Goal: Task Accomplishment & Management: Manage account settings

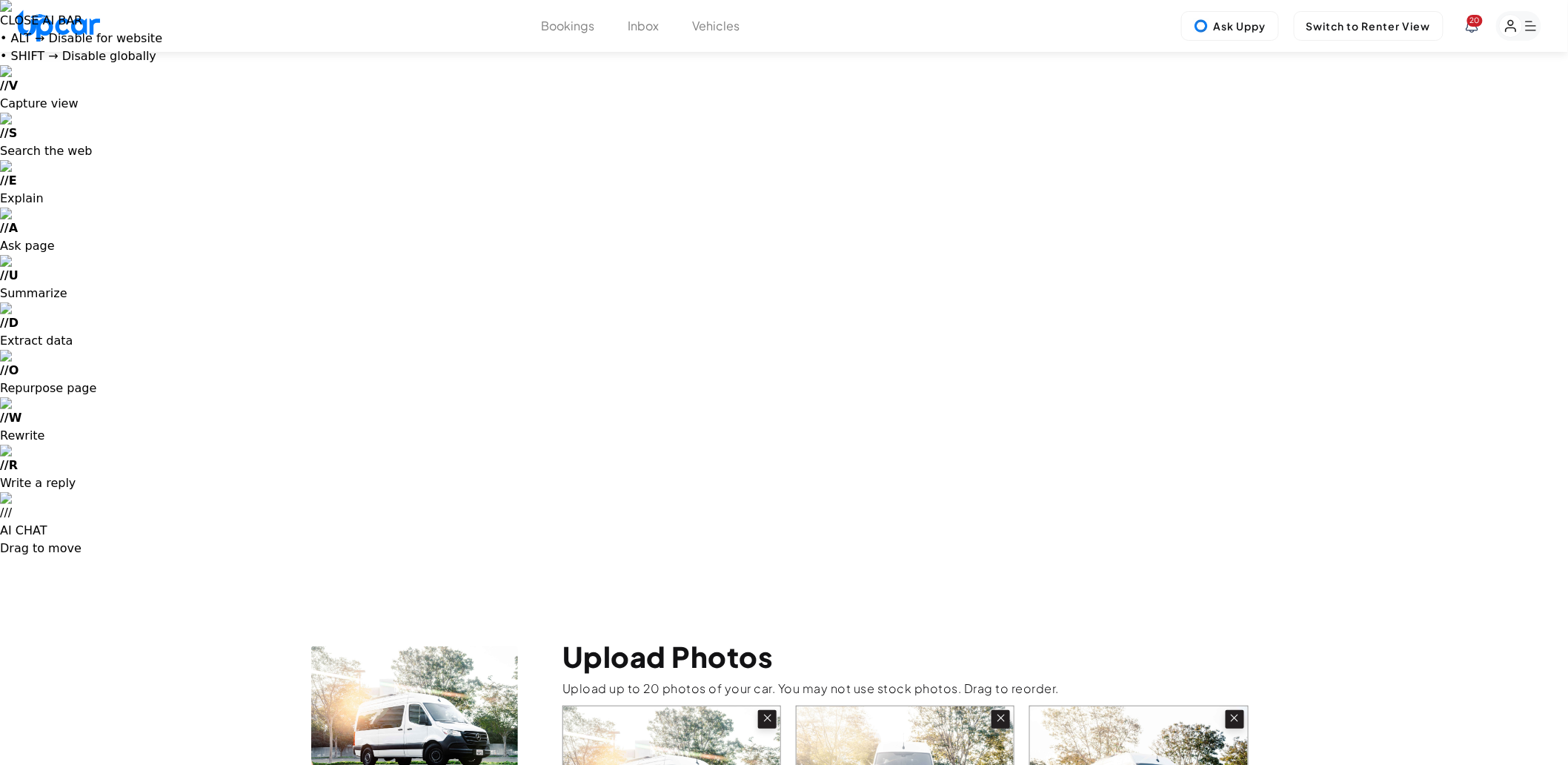
click at [715, 24] on button "Vehicles" at bounding box center [716, 26] width 48 height 17
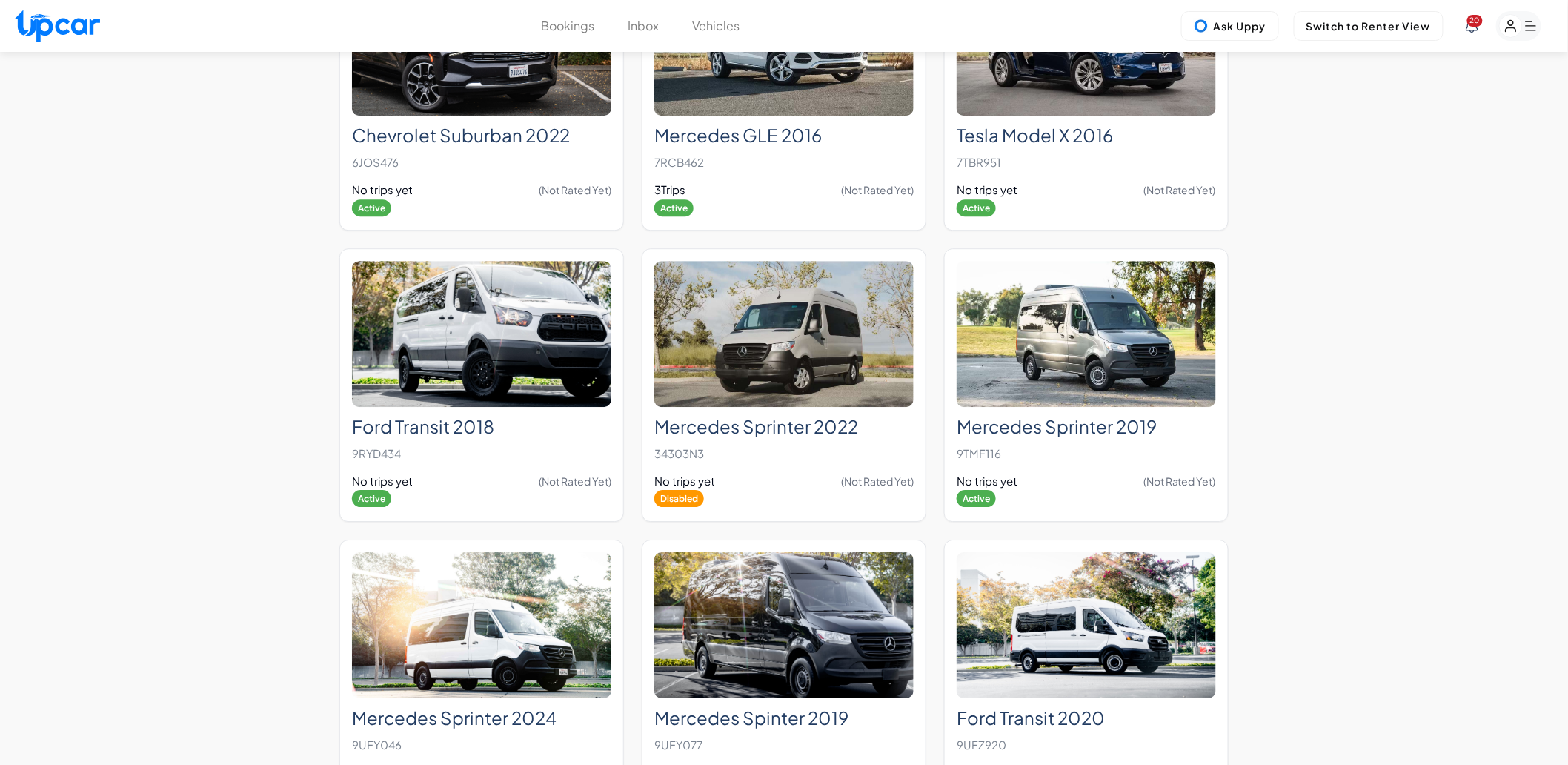
scroll to position [1565, 0]
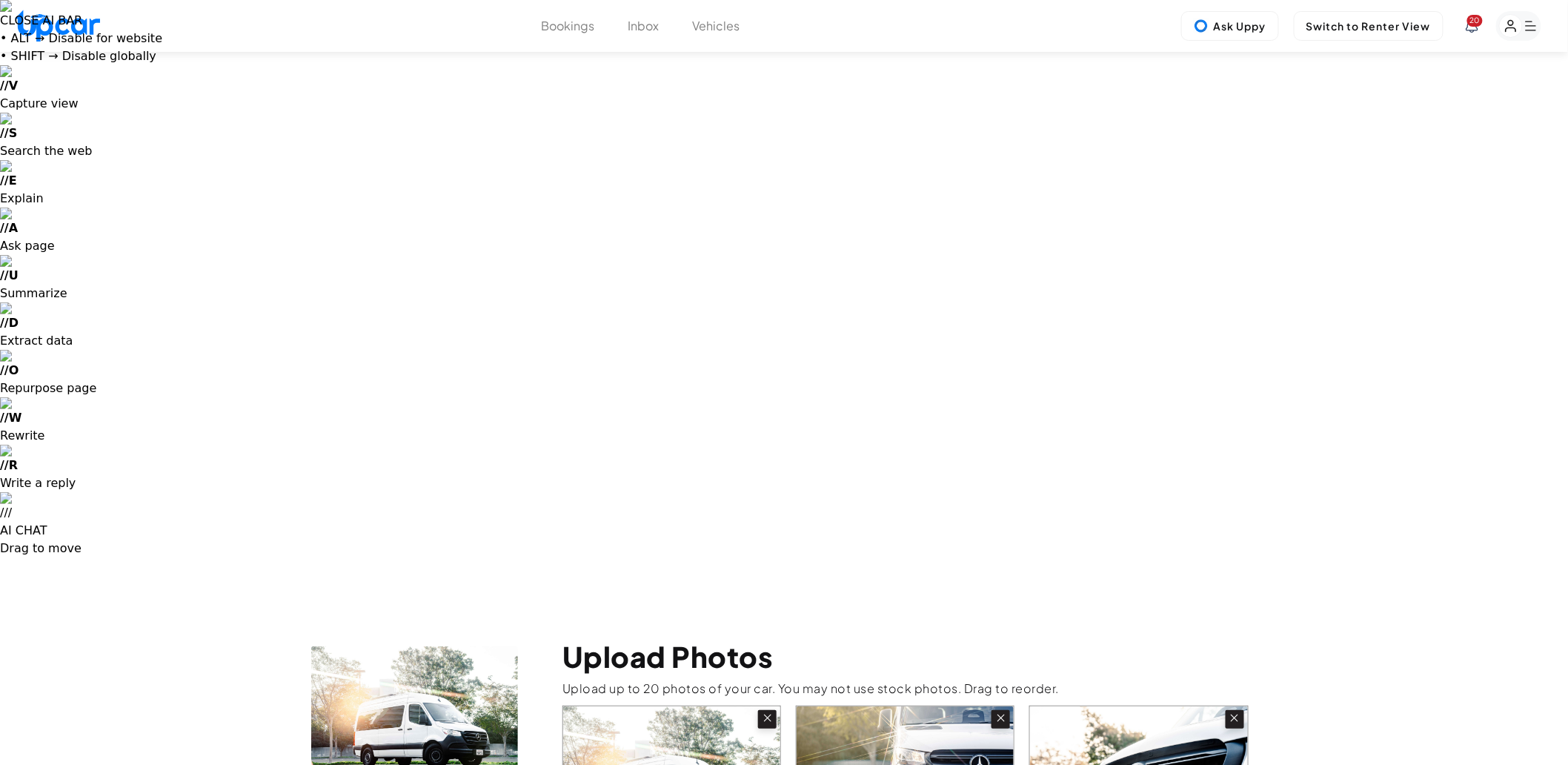
click at [769, 715] on icon at bounding box center [767, 718] width 7 height 7
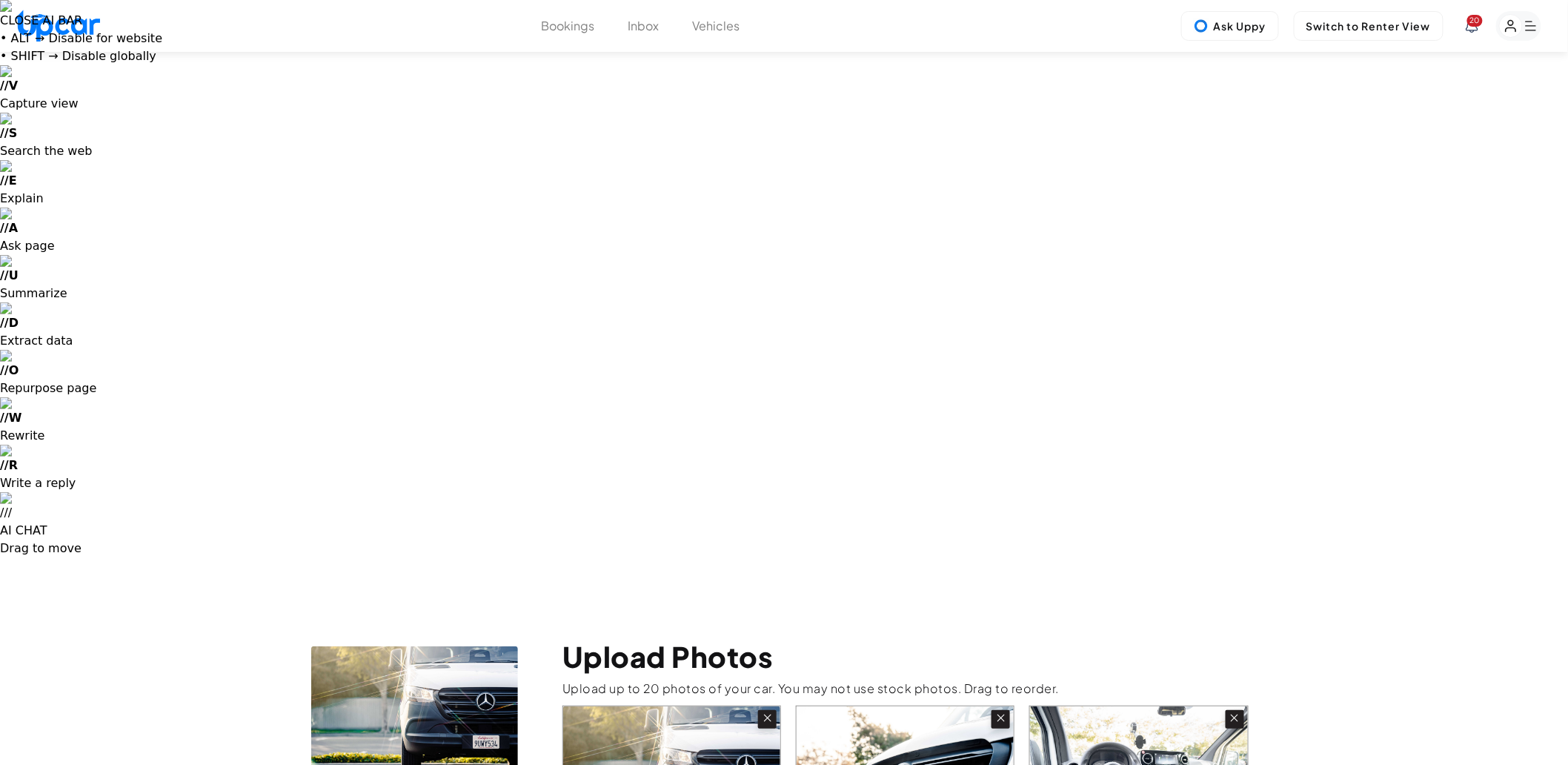
click at [769, 715] on icon at bounding box center [767, 718] width 7 height 7
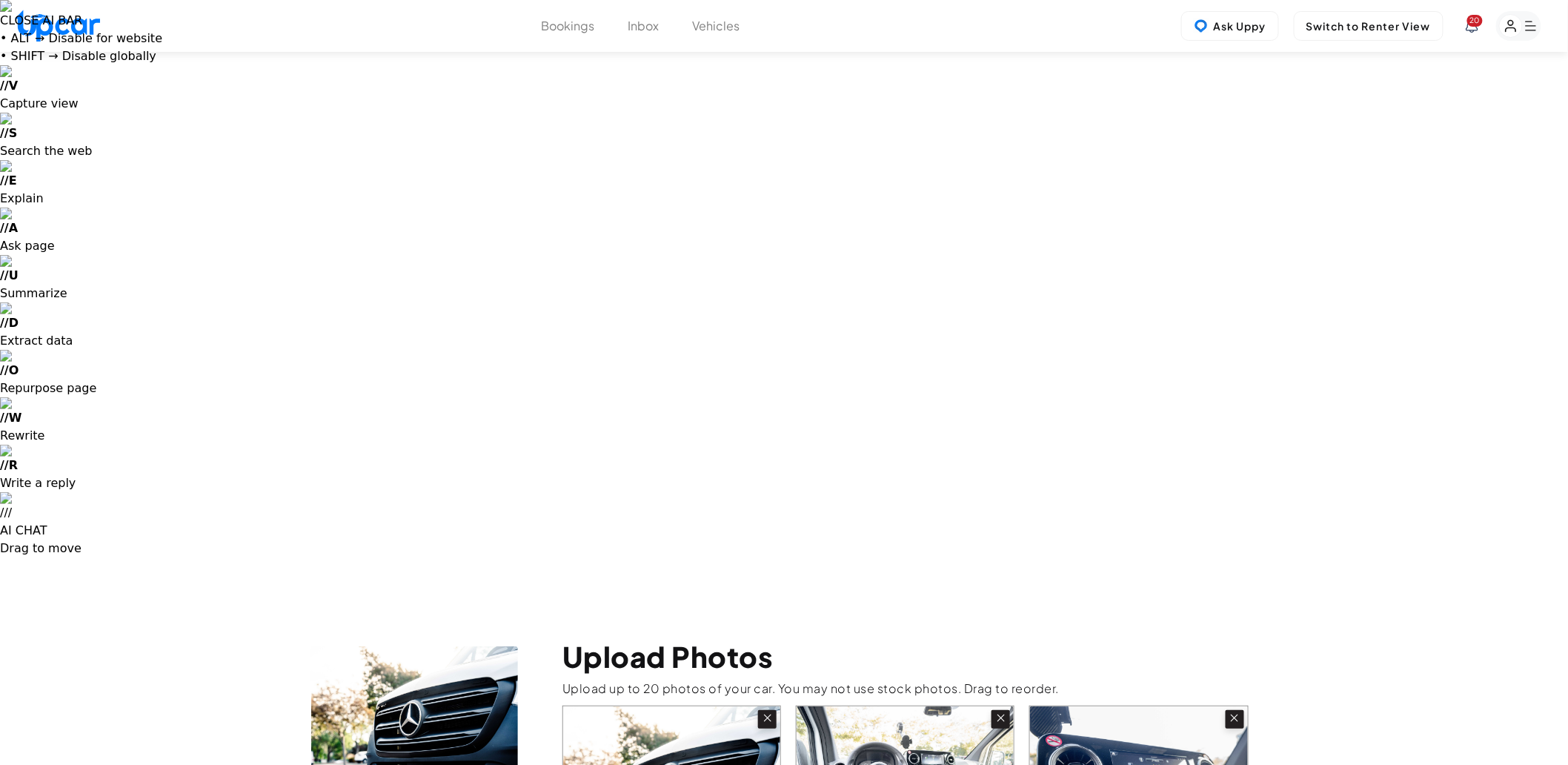
click at [769, 715] on icon at bounding box center [767, 718] width 7 height 7
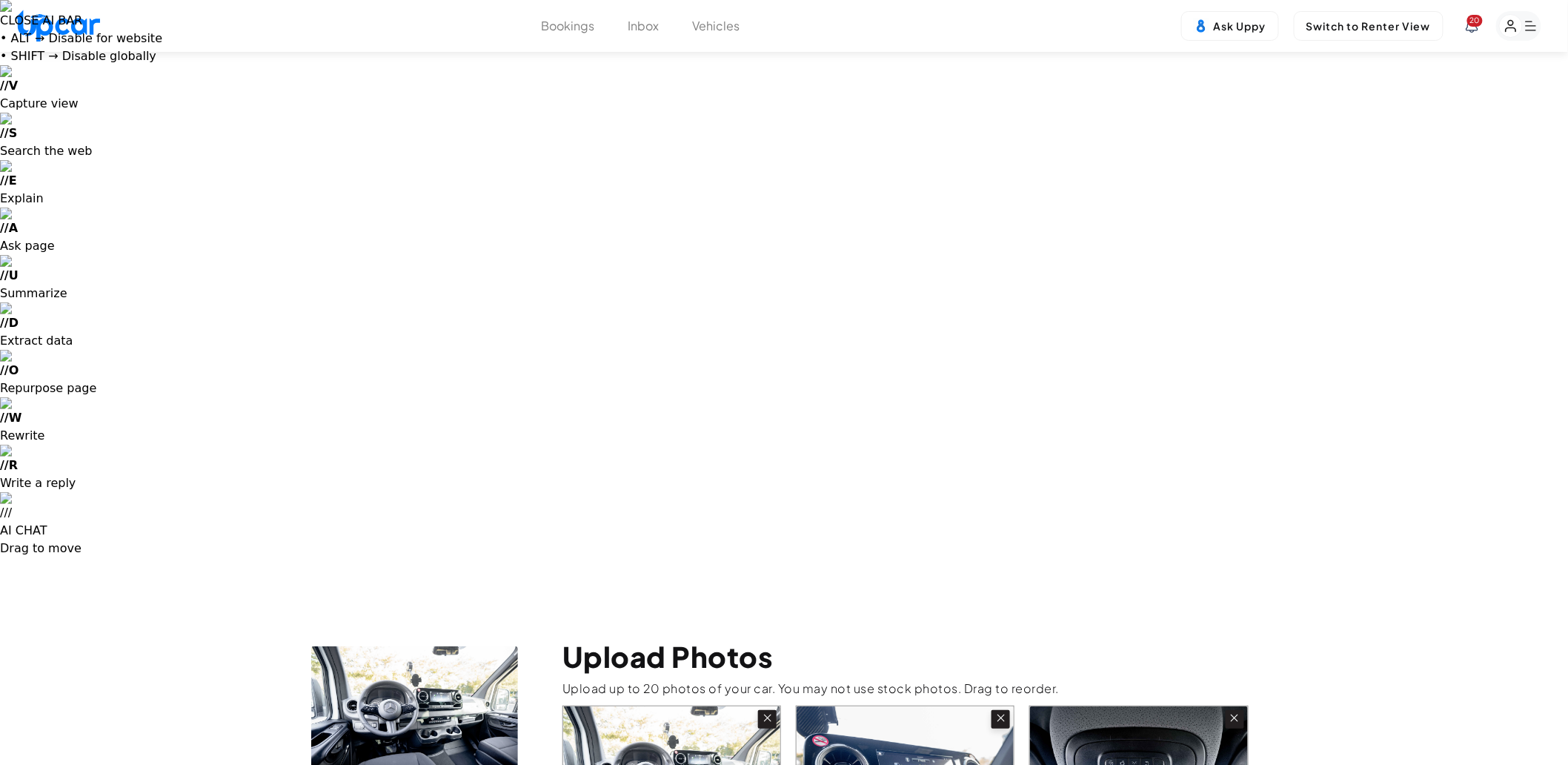
click at [0, 0] on input "file" at bounding box center [0, 0] width 0 height 0
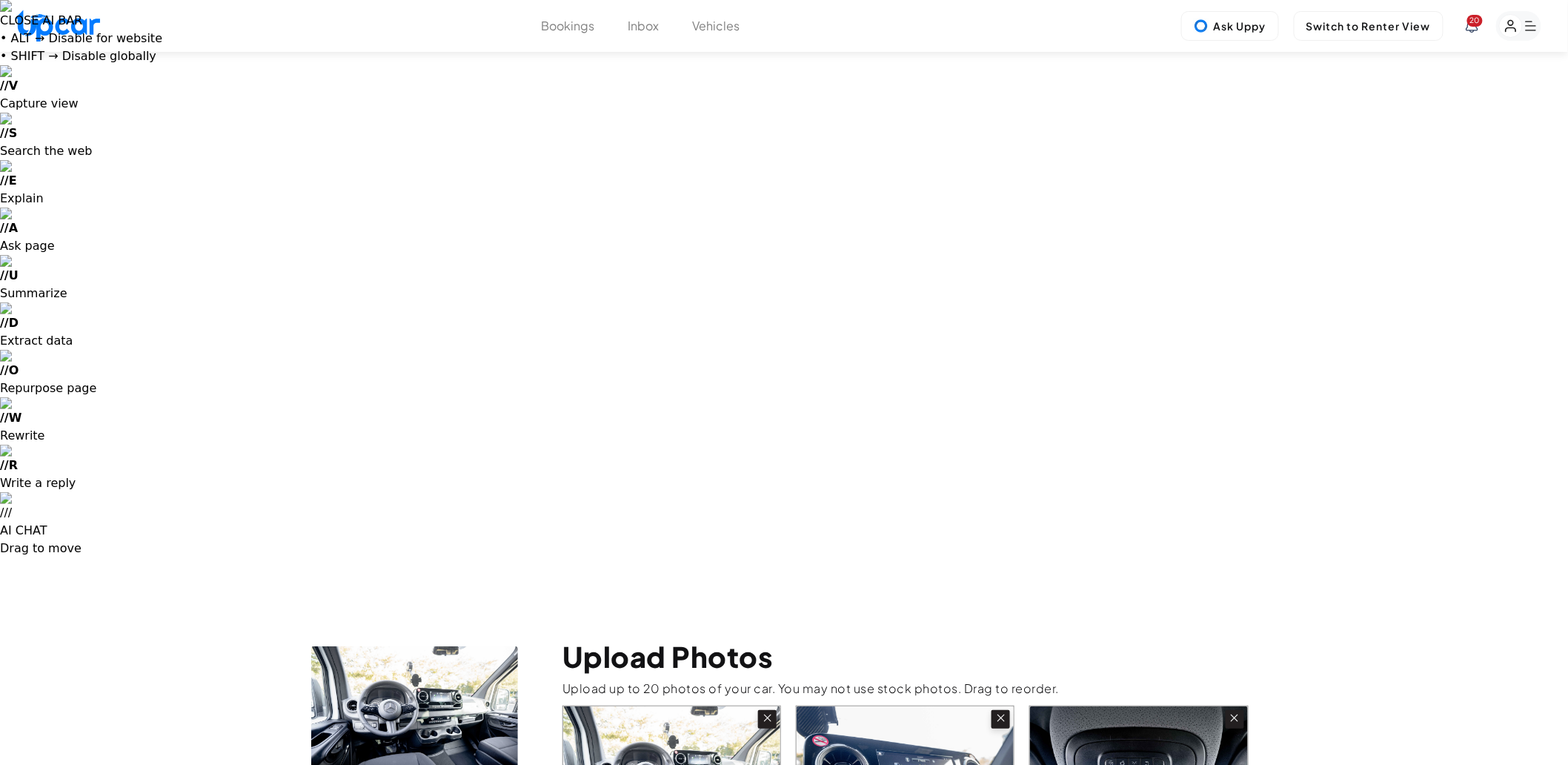
click at [0, 0] on input "file" at bounding box center [0, 0] width 0 height 0
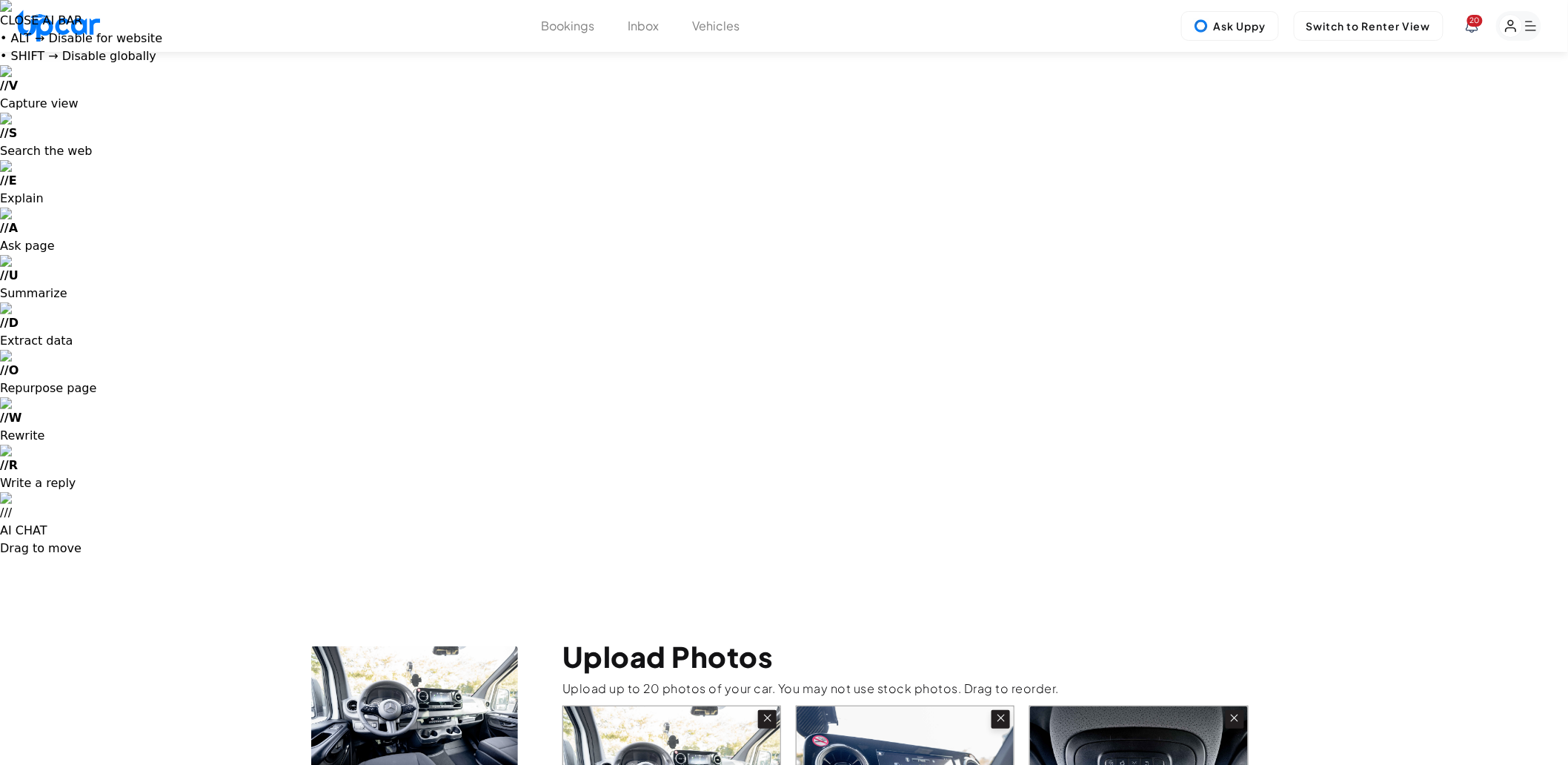
click at [0, 0] on input "file" at bounding box center [0, 0] width 0 height 0
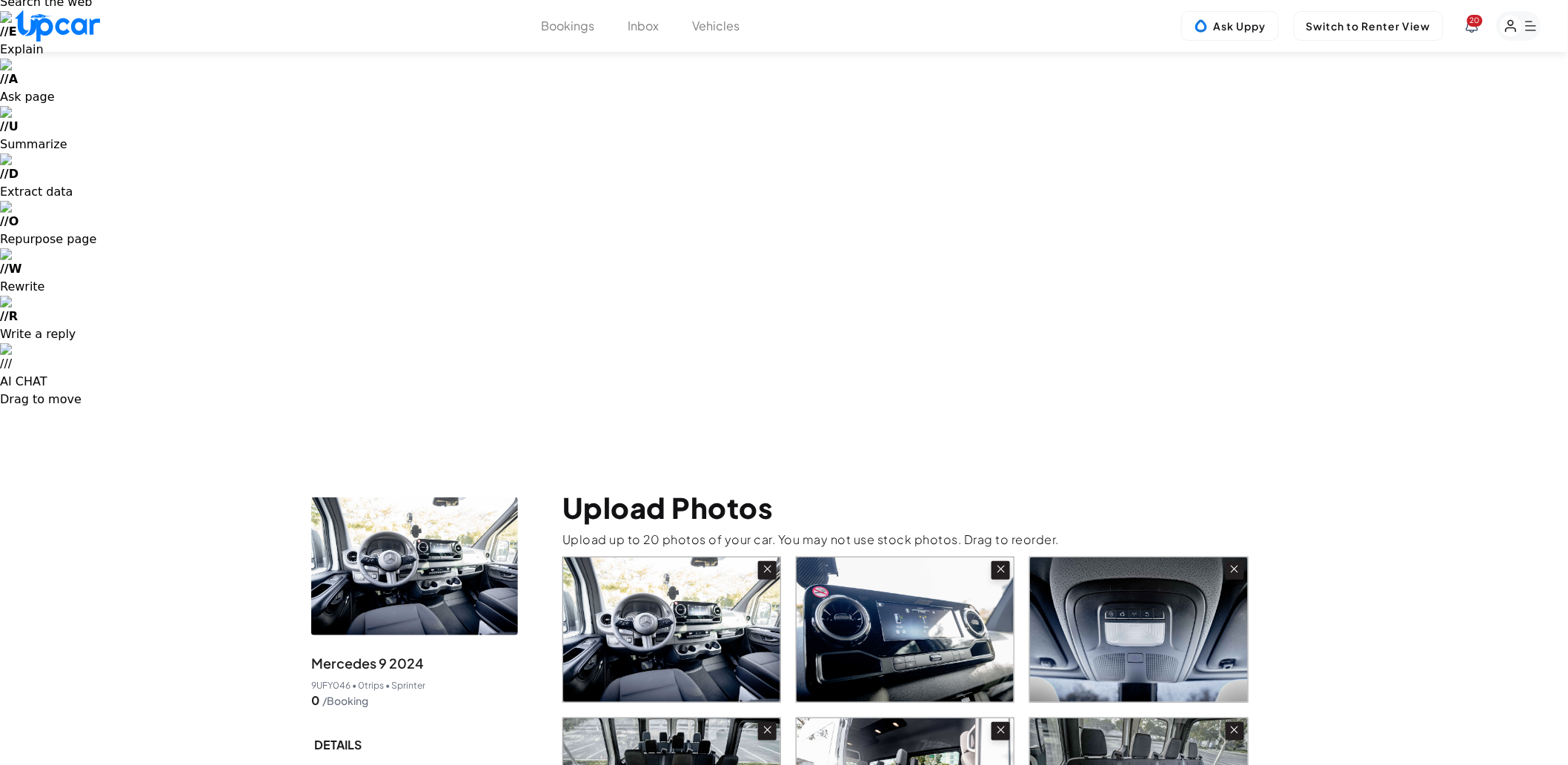
scroll to position [165, 0]
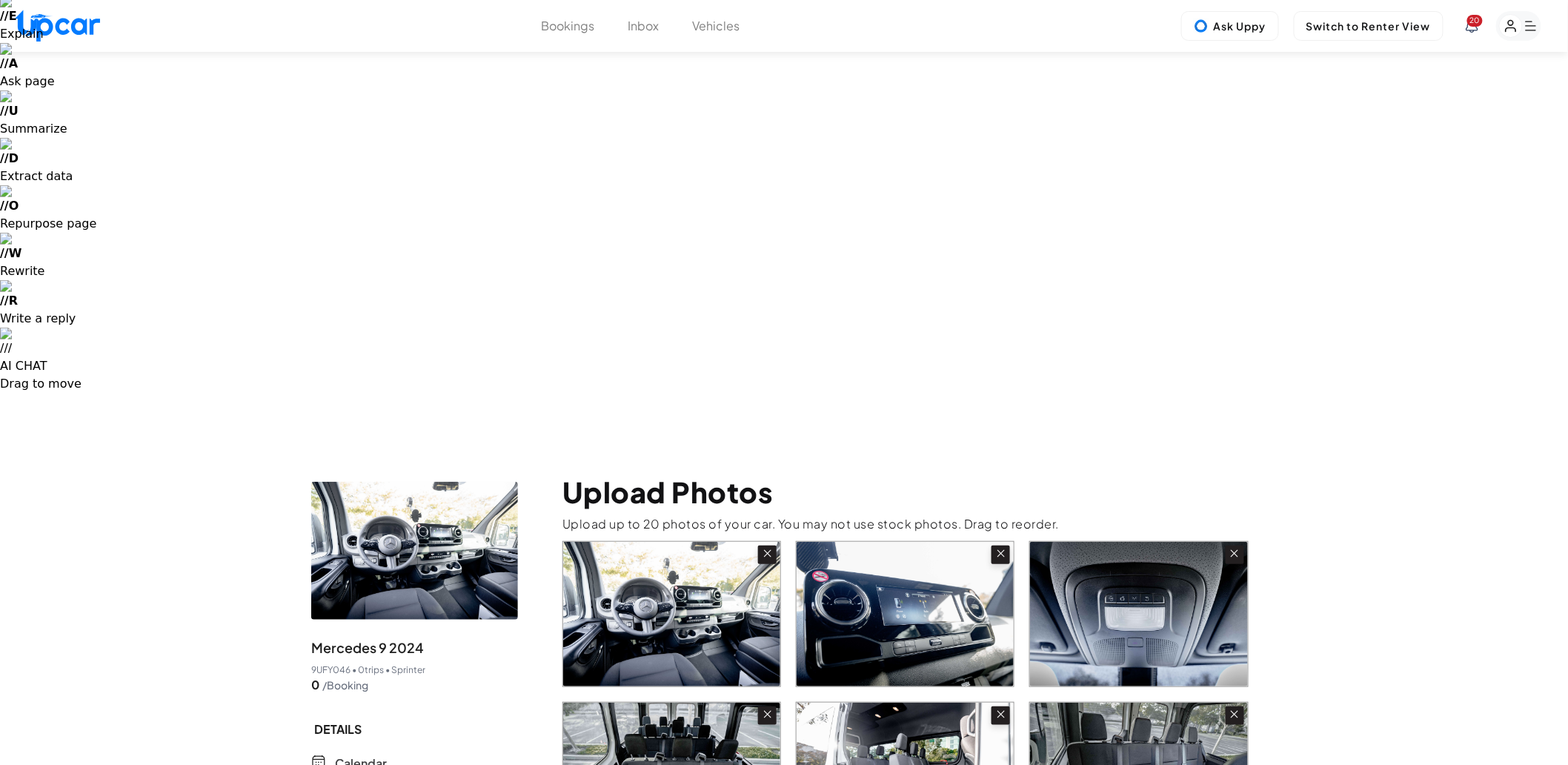
click at [0, 0] on input "file" at bounding box center [0, 0] width 0 height 0
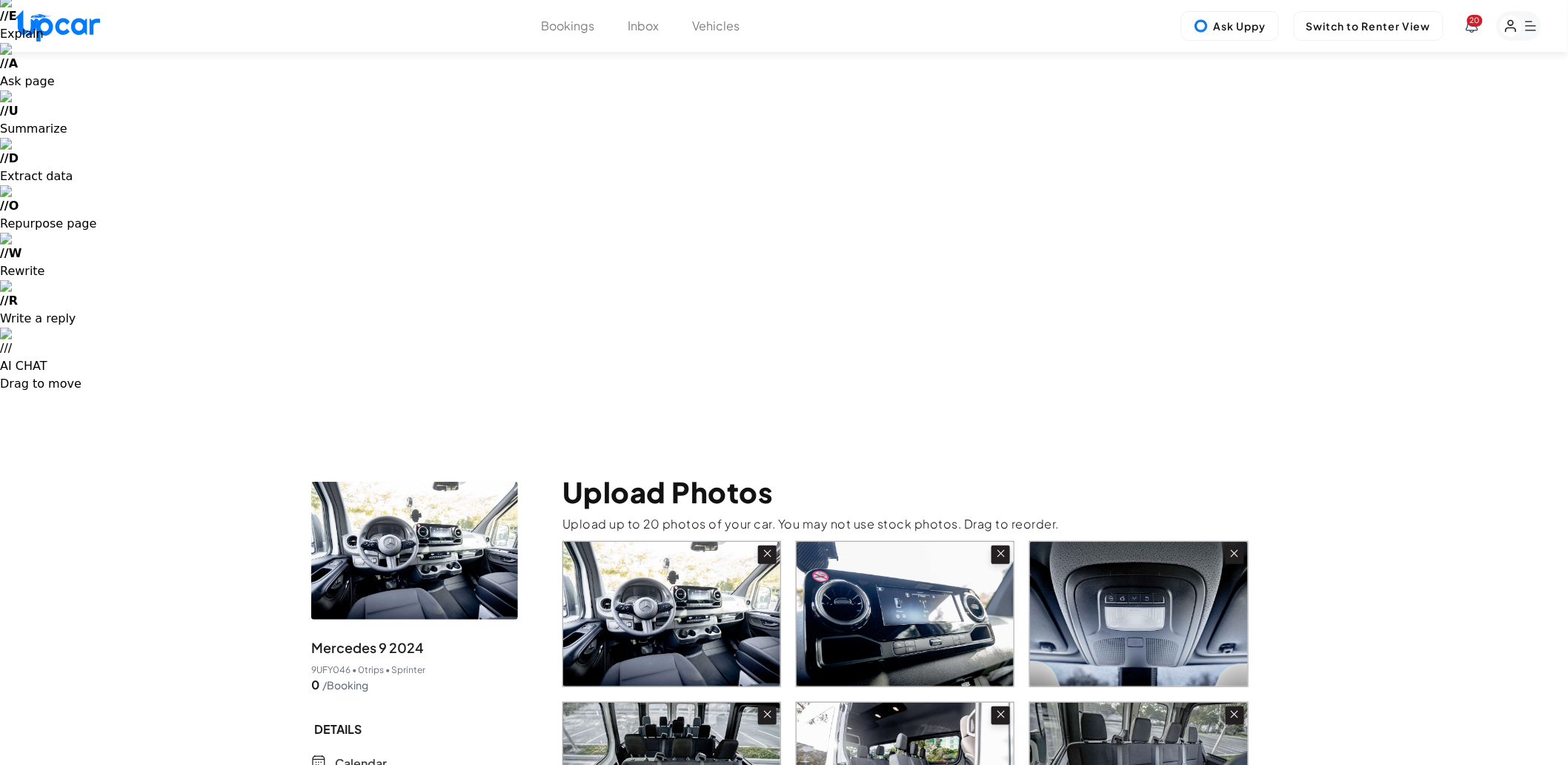
click at [0, 0] on input "file" at bounding box center [0, 0] width 0 height 0
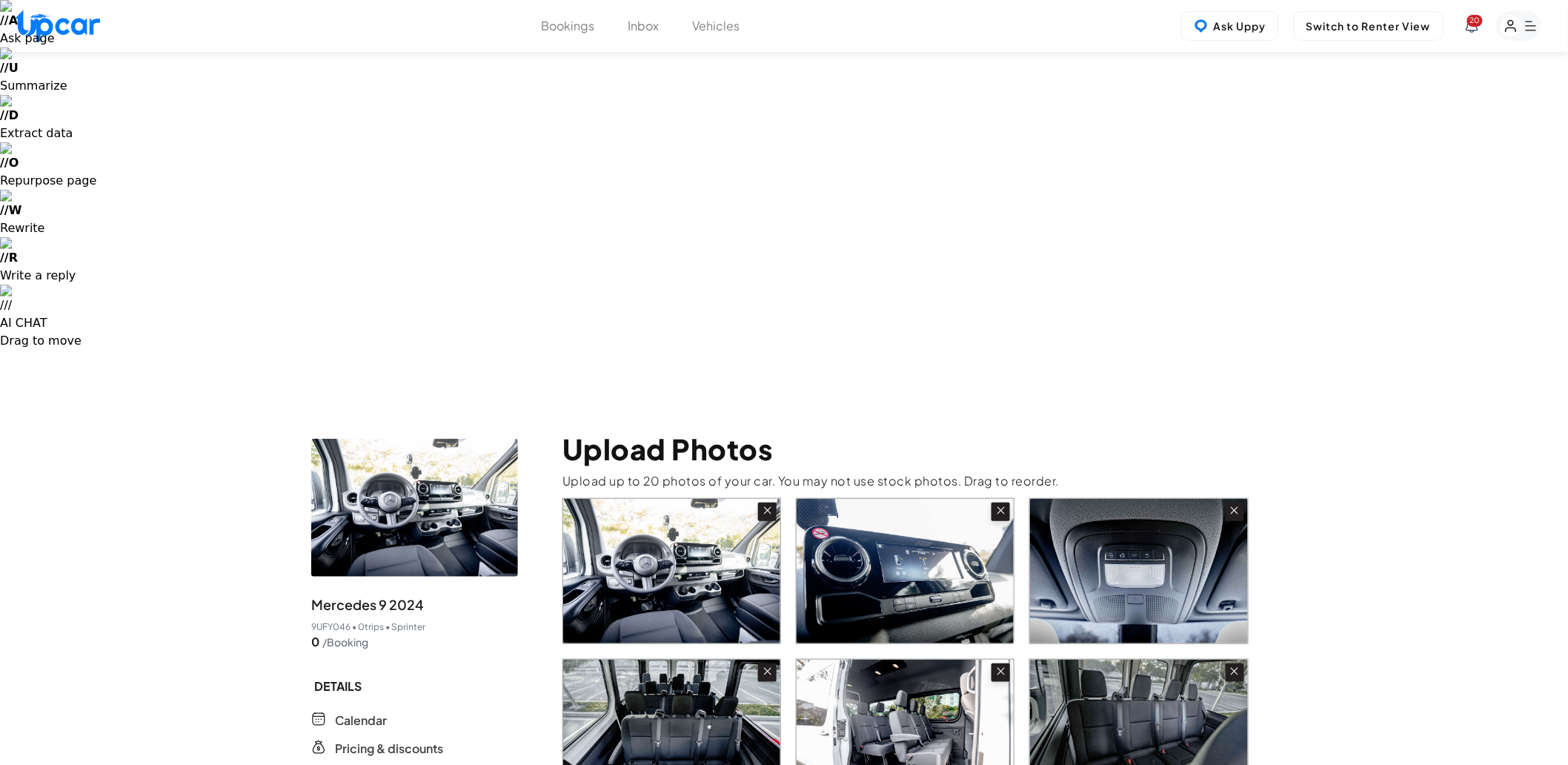
scroll to position [329, 0]
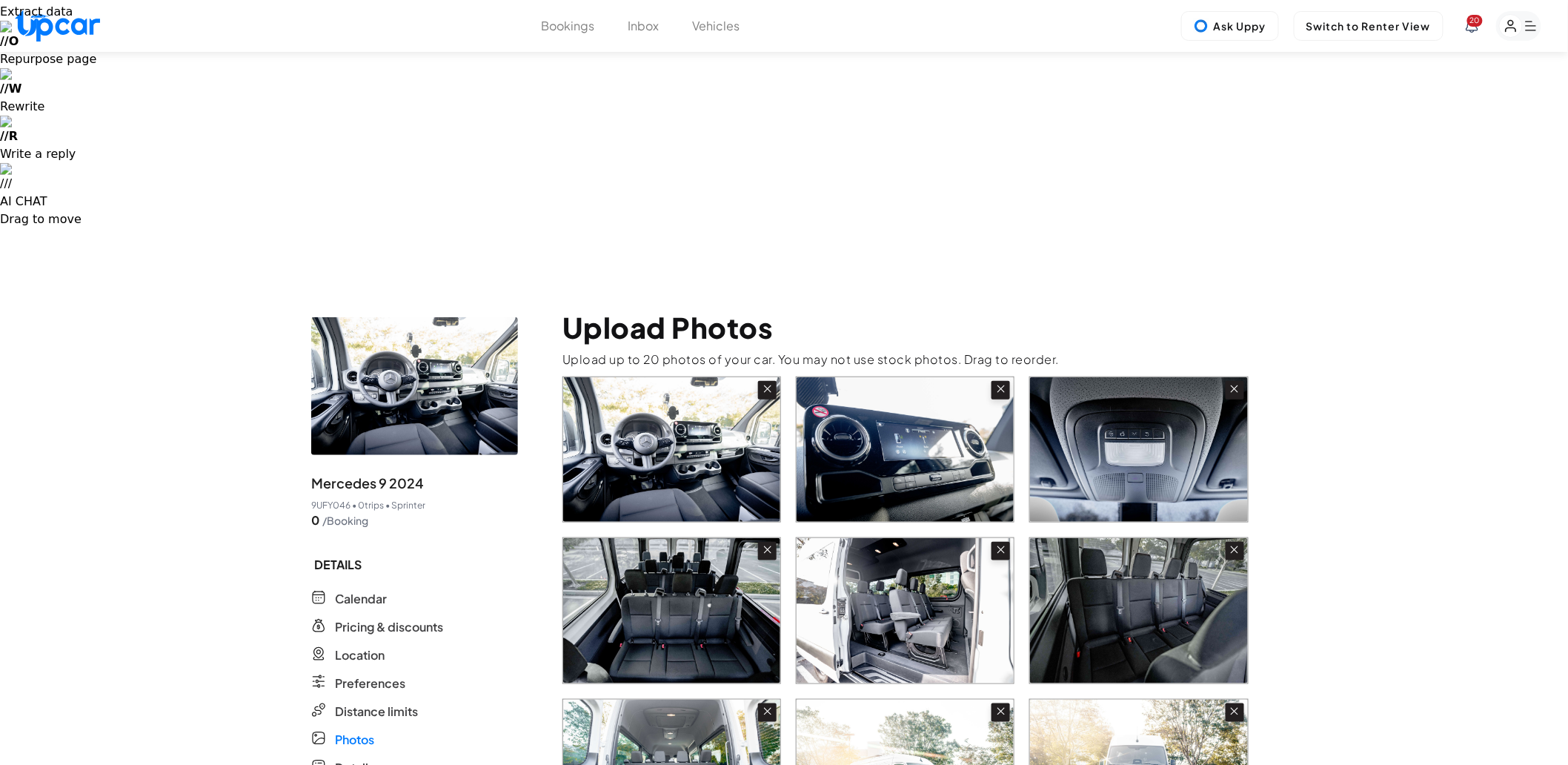
click at [1088, 410] on div at bounding box center [910, 691] width 694 height 629
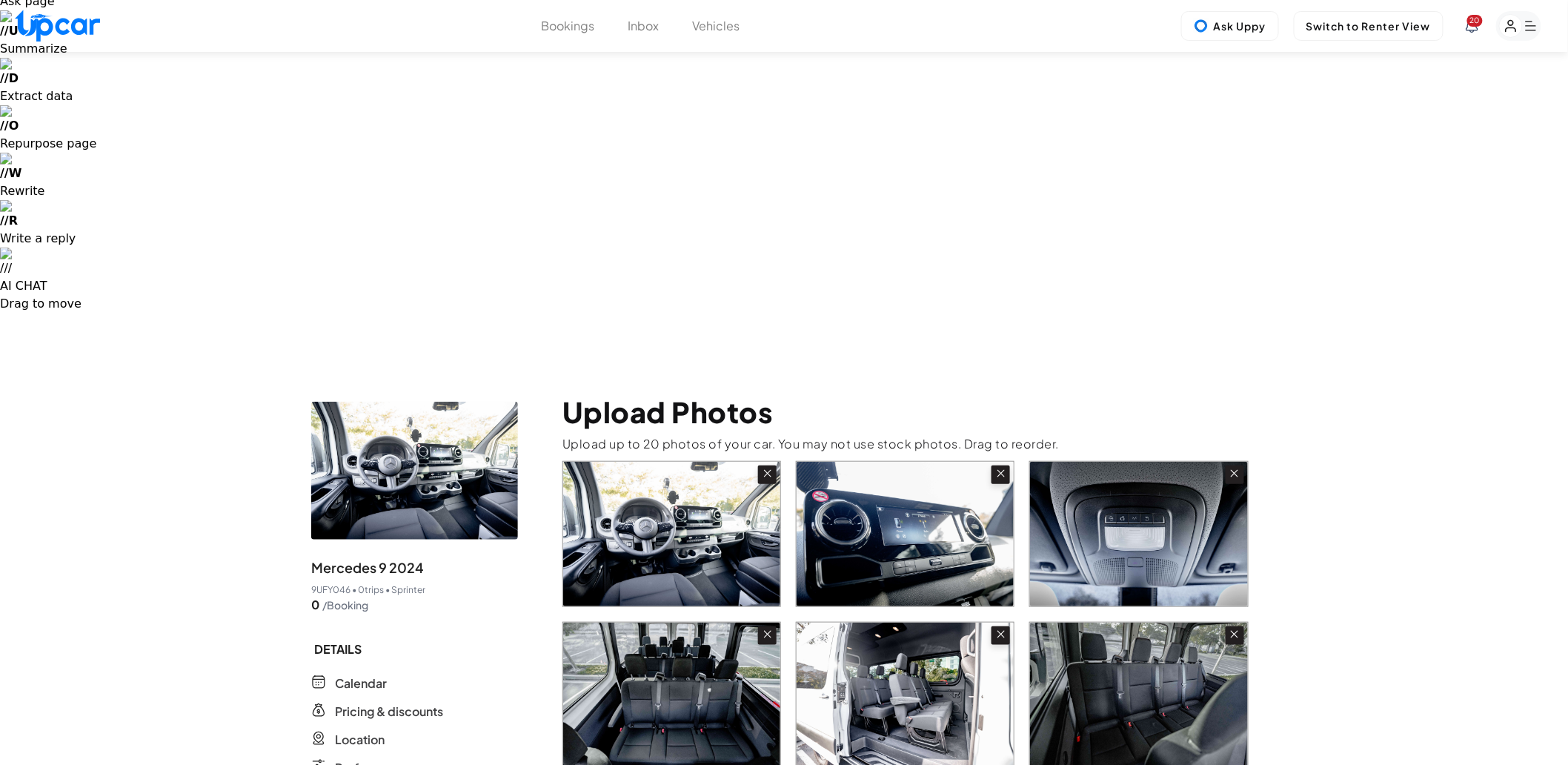
scroll to position [247, 0]
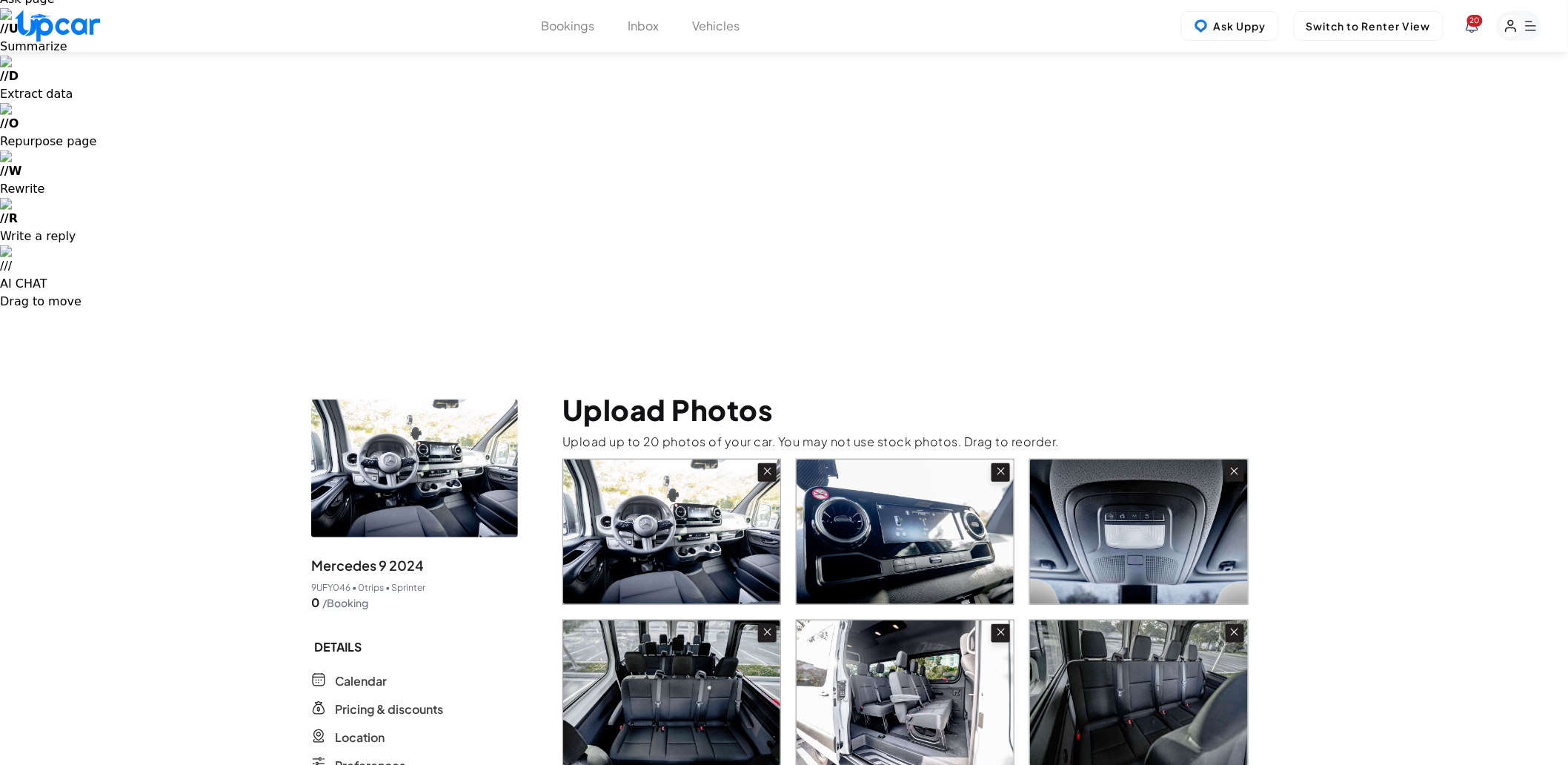
click at [0, 0] on input "file" at bounding box center [0, 0] width 0 height 0
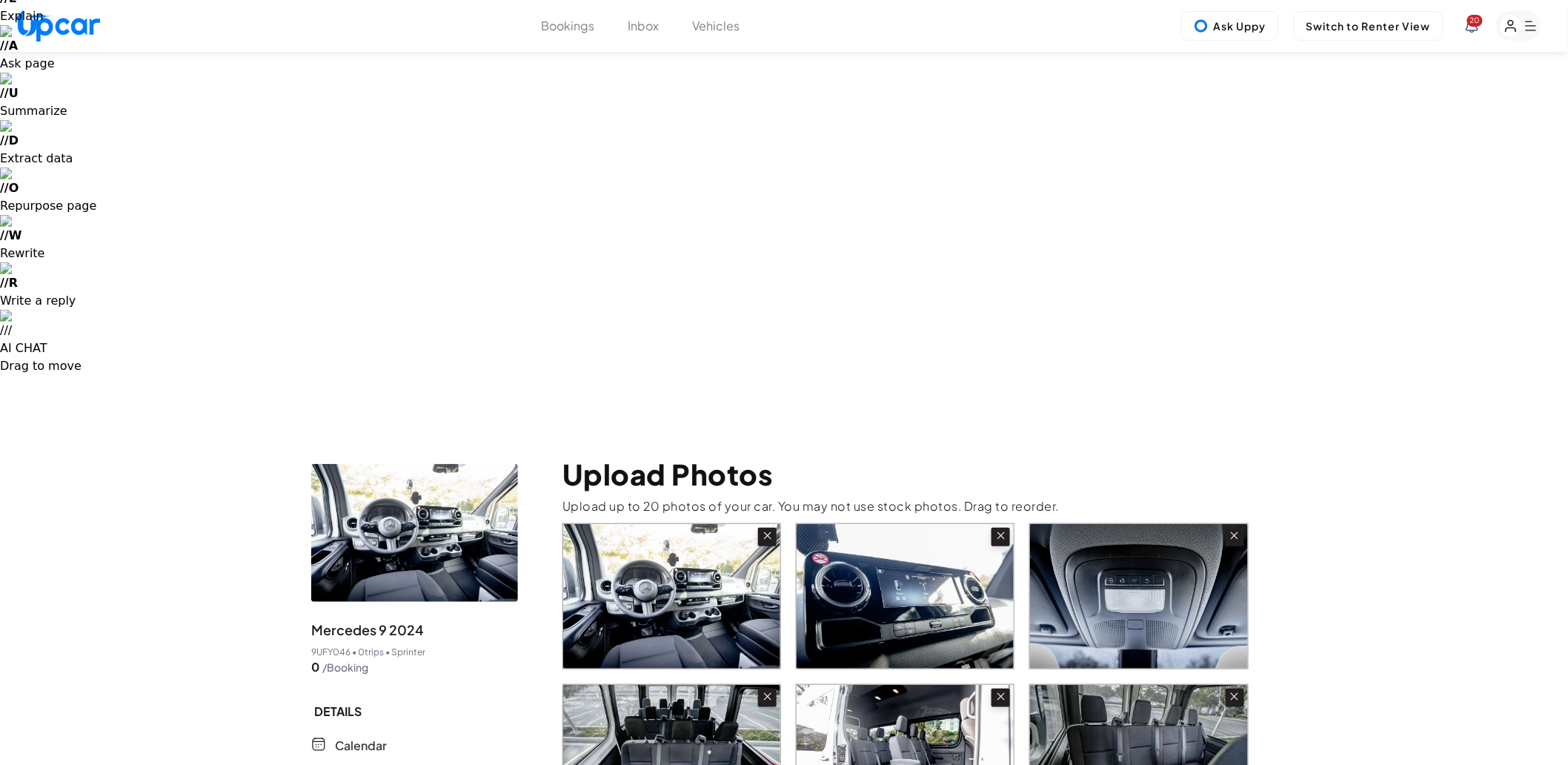
scroll to position [165, 0]
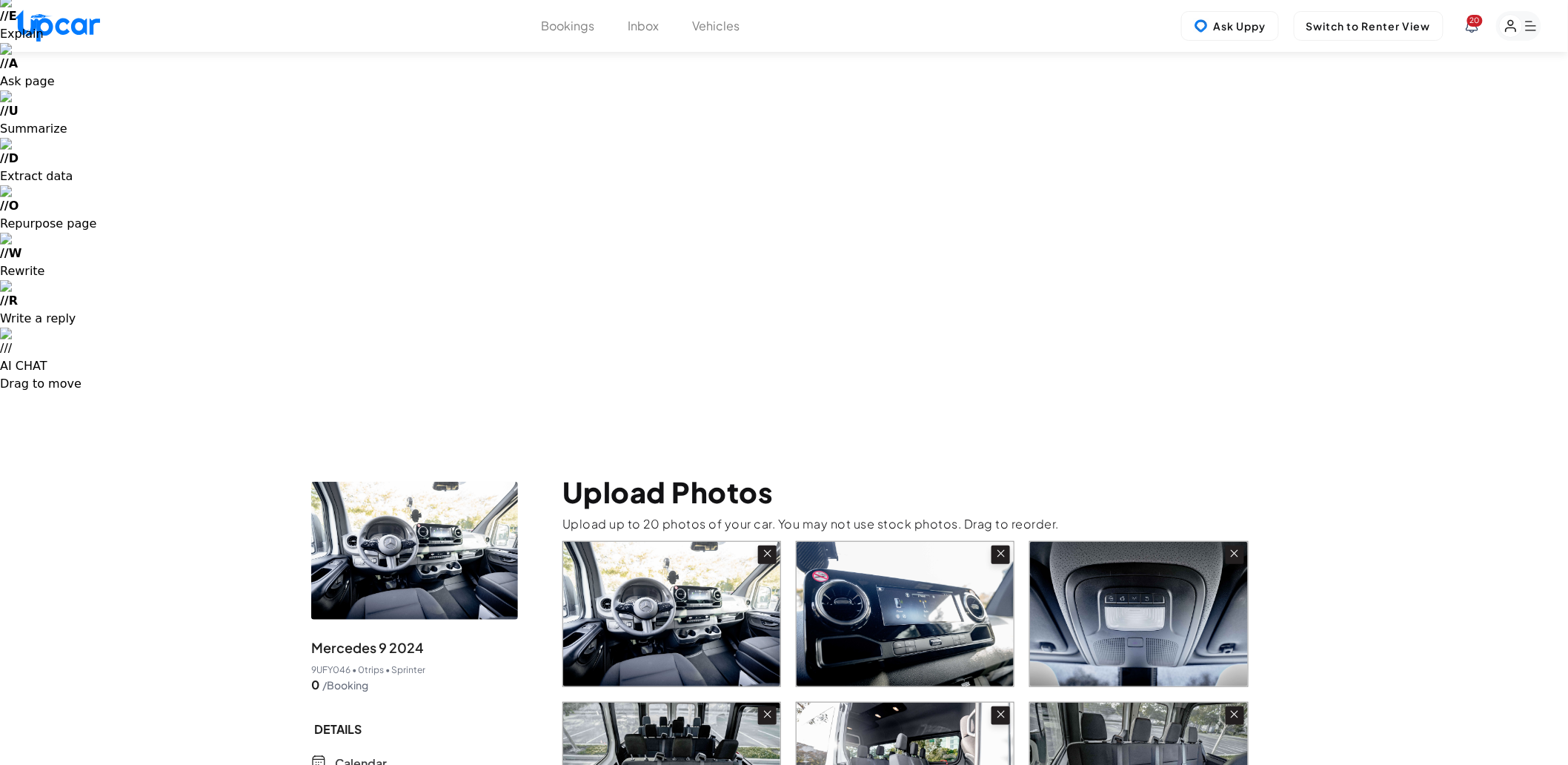
click at [0, 0] on input "file" at bounding box center [0, 0] width 0 height 0
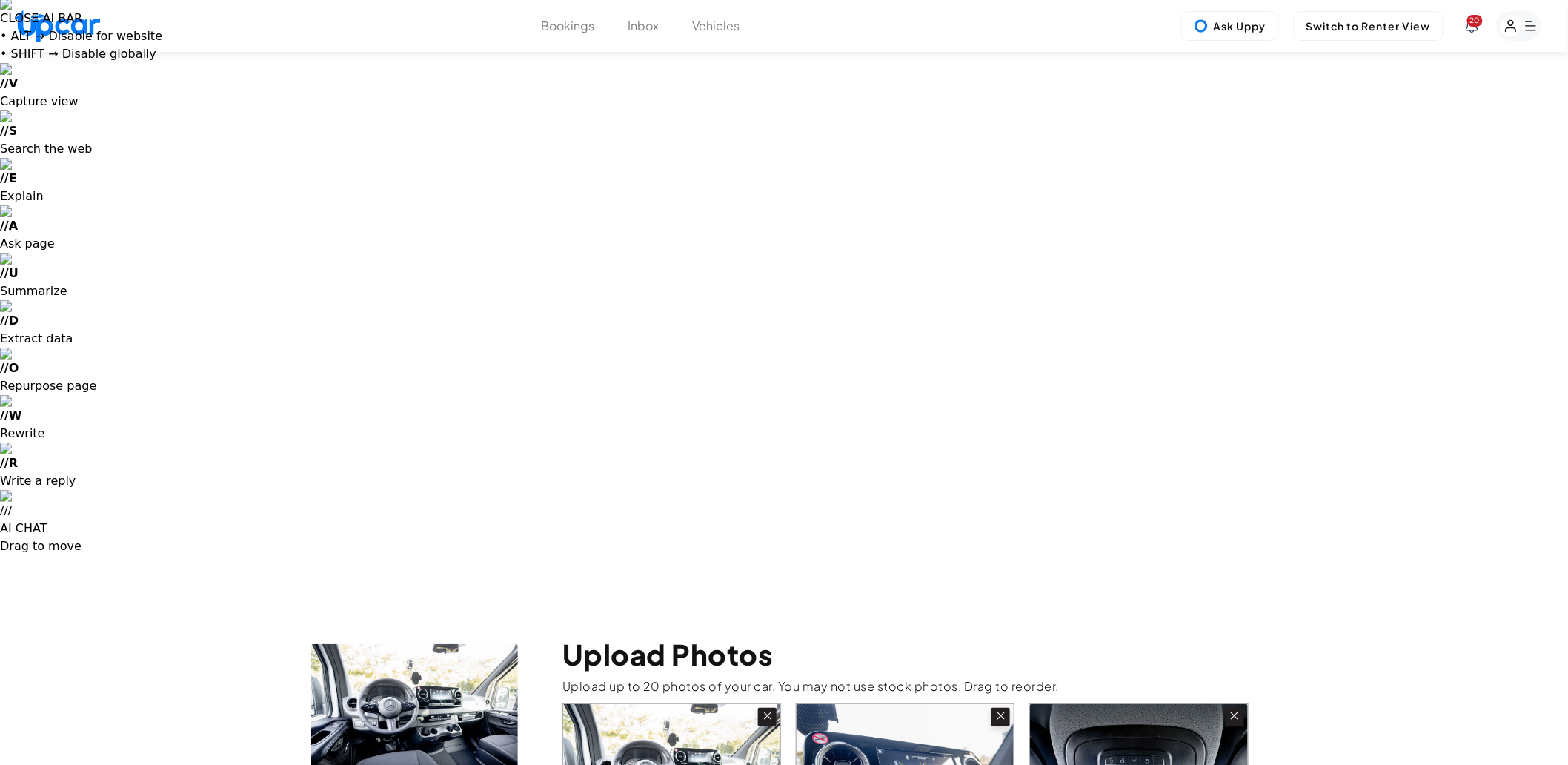
scroll to position [0, 0]
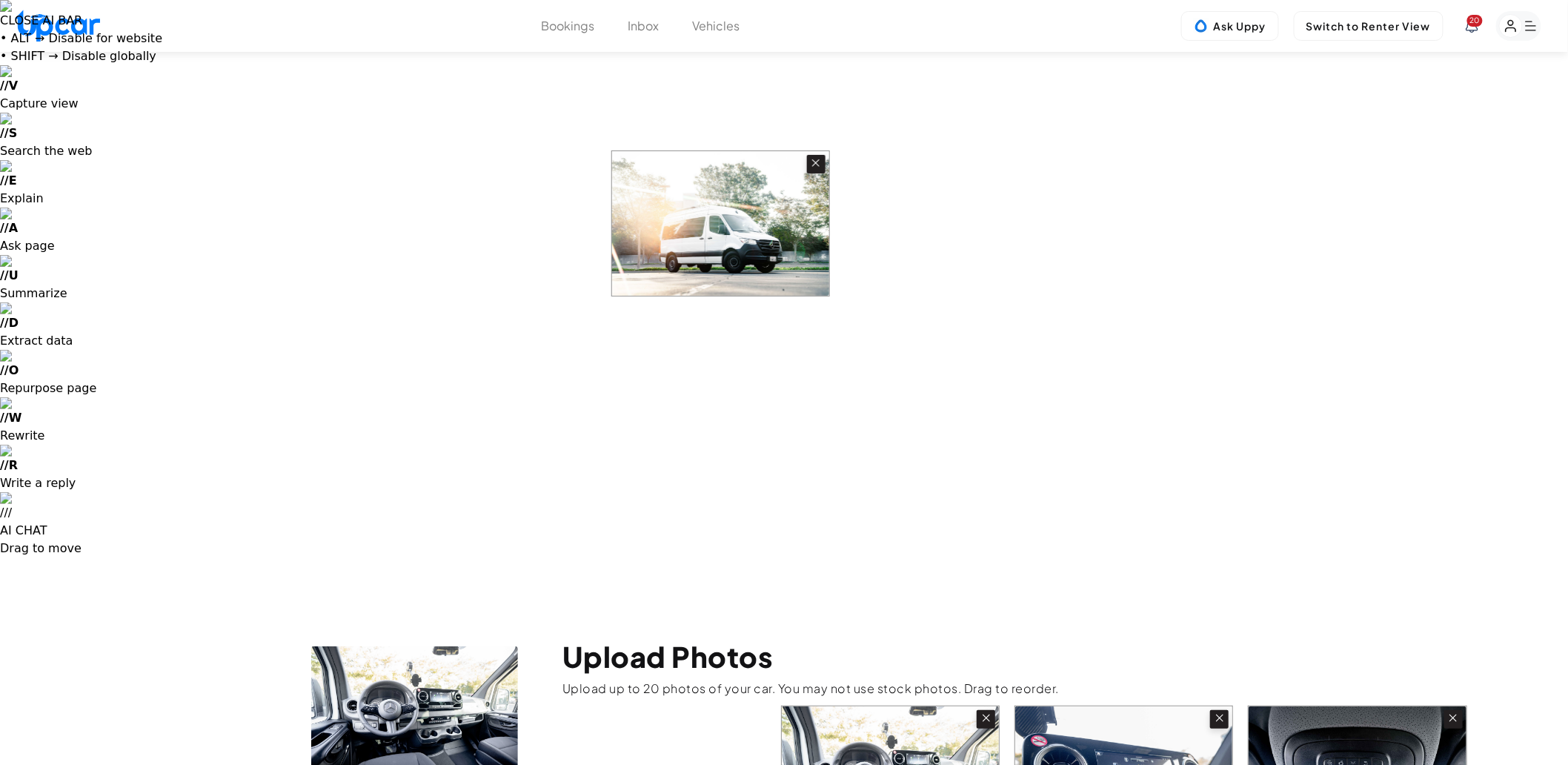
drag, startPoint x: 893, startPoint y: 567, endPoint x: 702, endPoint y: 235, distance: 383.0
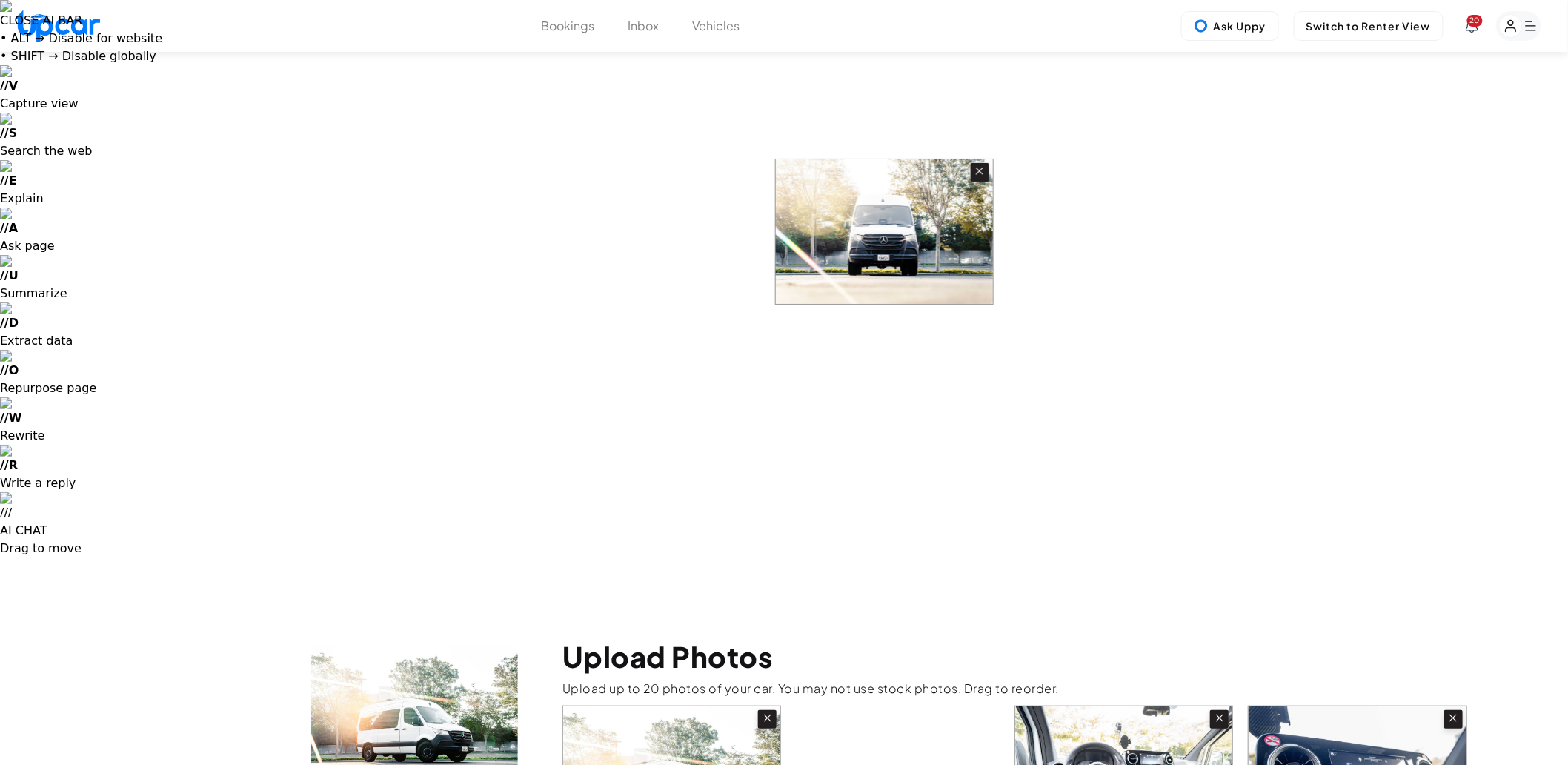
drag, startPoint x: 1128, startPoint y: 545, endPoint x: 872, endPoint y: 220, distance: 413.7
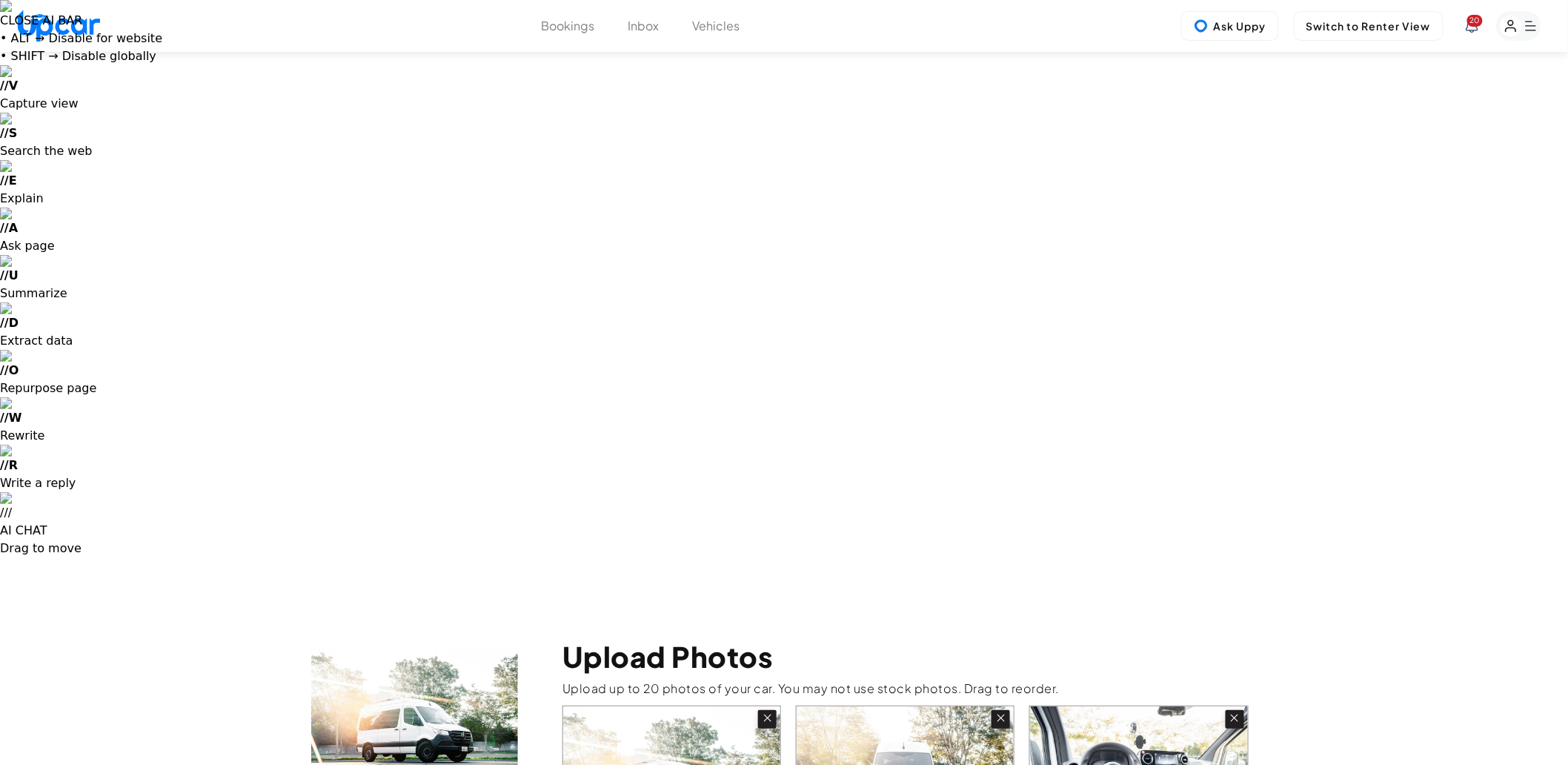
scroll to position [2, 0]
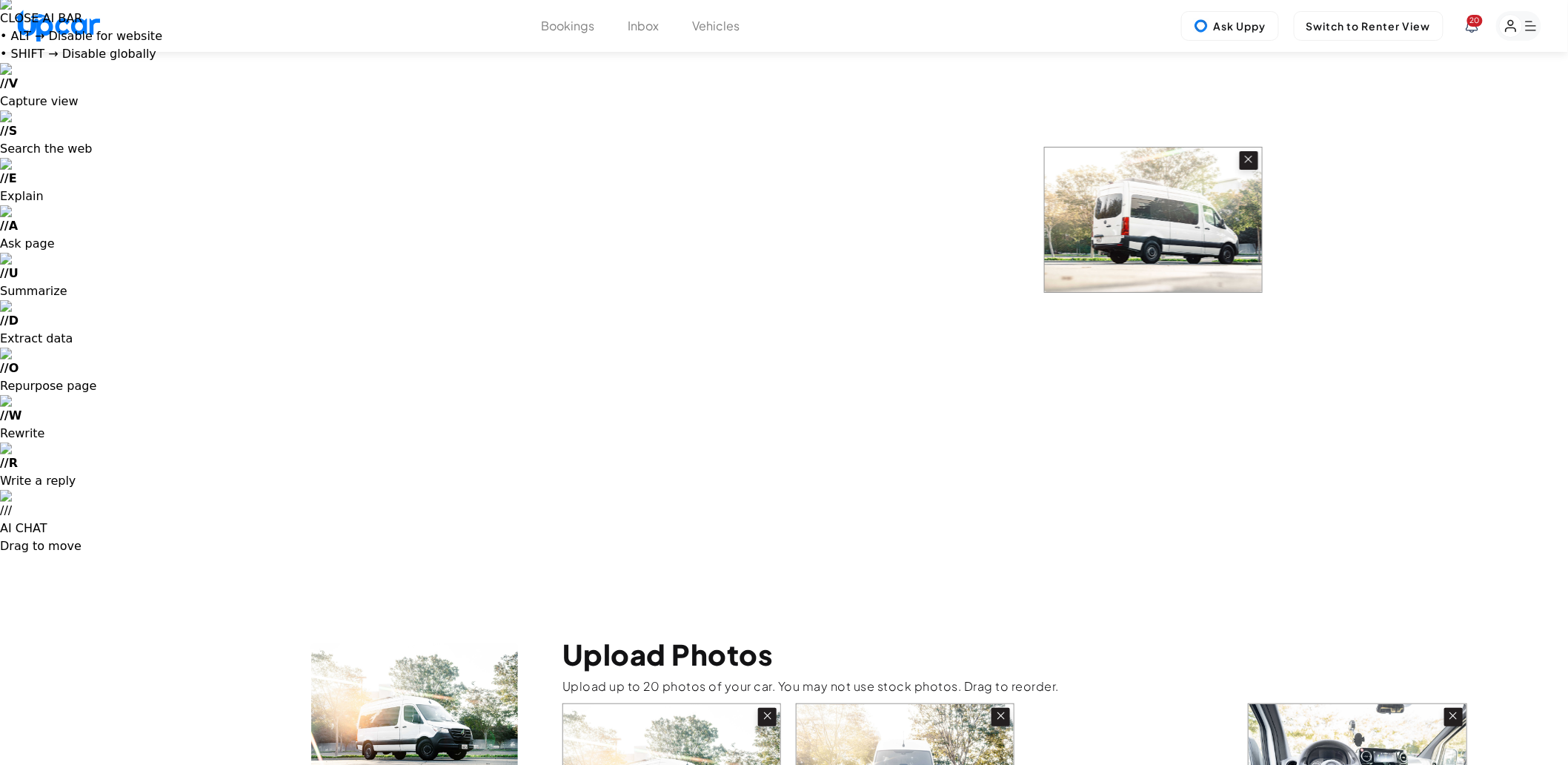
drag, startPoint x: 916, startPoint y: 715, endPoint x: 1163, endPoint y: 201, distance: 570.3
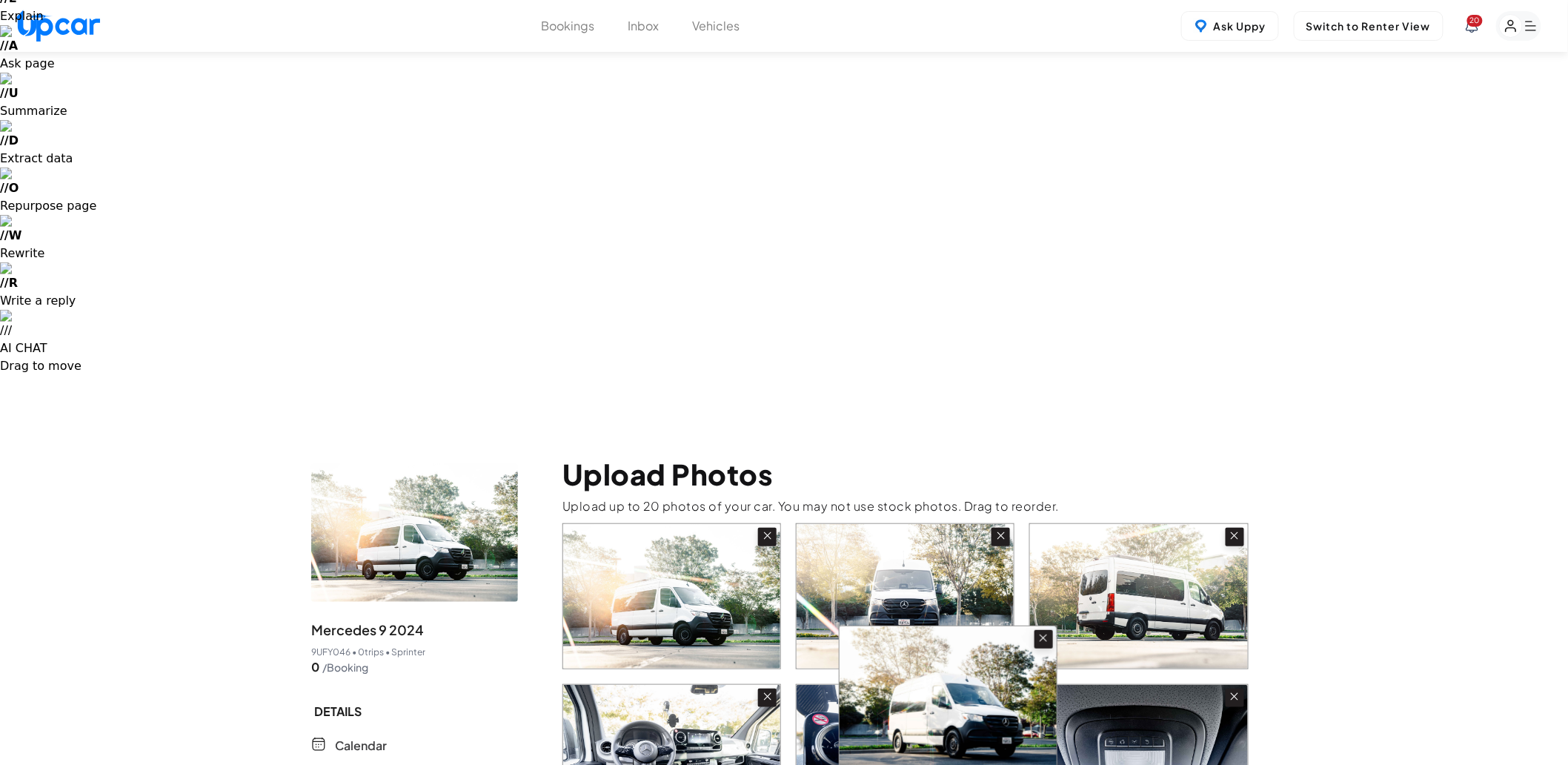
scroll to position [315, 0]
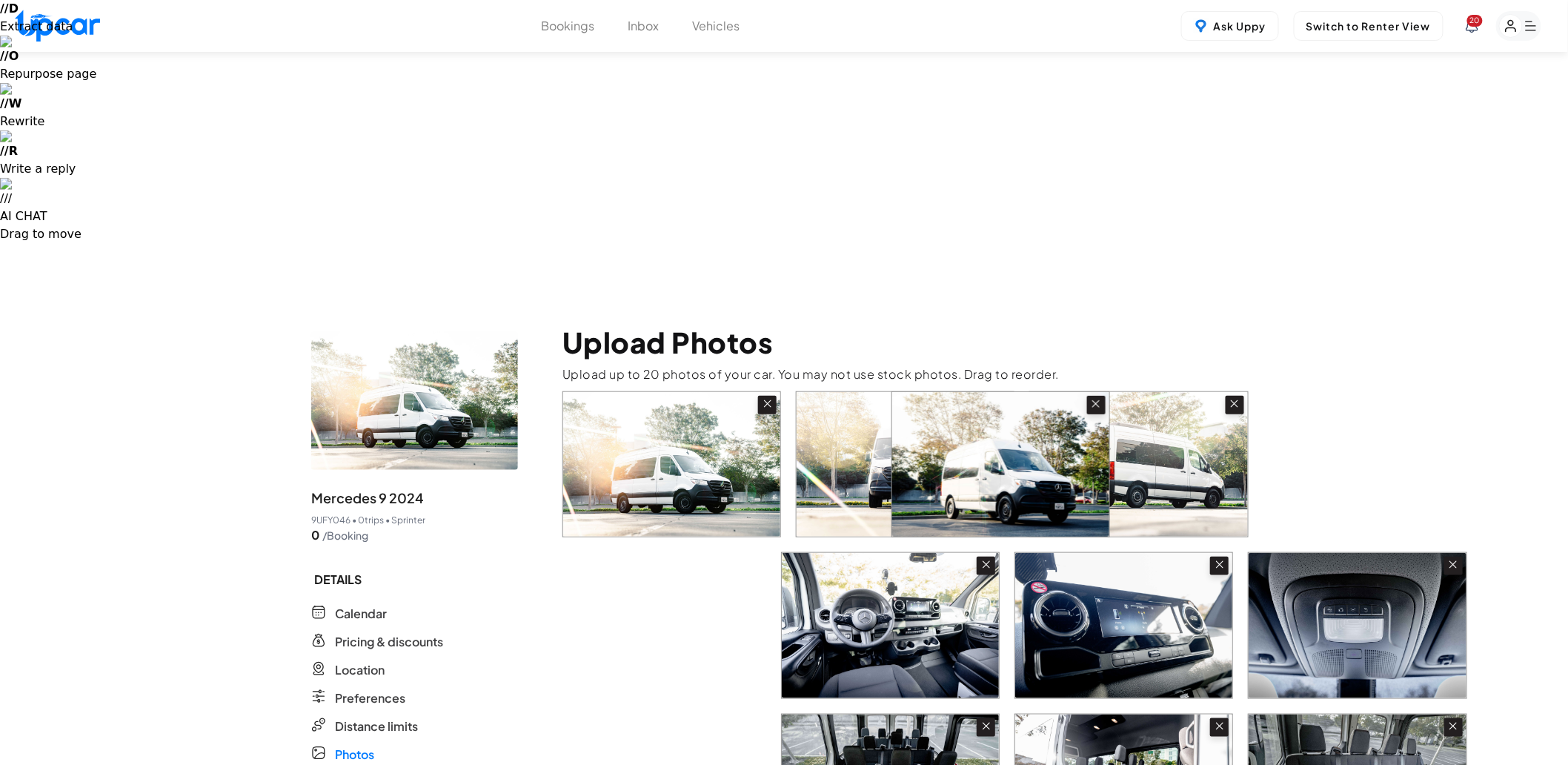
drag, startPoint x: 937, startPoint y: 742, endPoint x: 1028, endPoint y: 476, distance: 281.1
click at [1028, 476] on div at bounding box center [910, 769] width 694 height 755
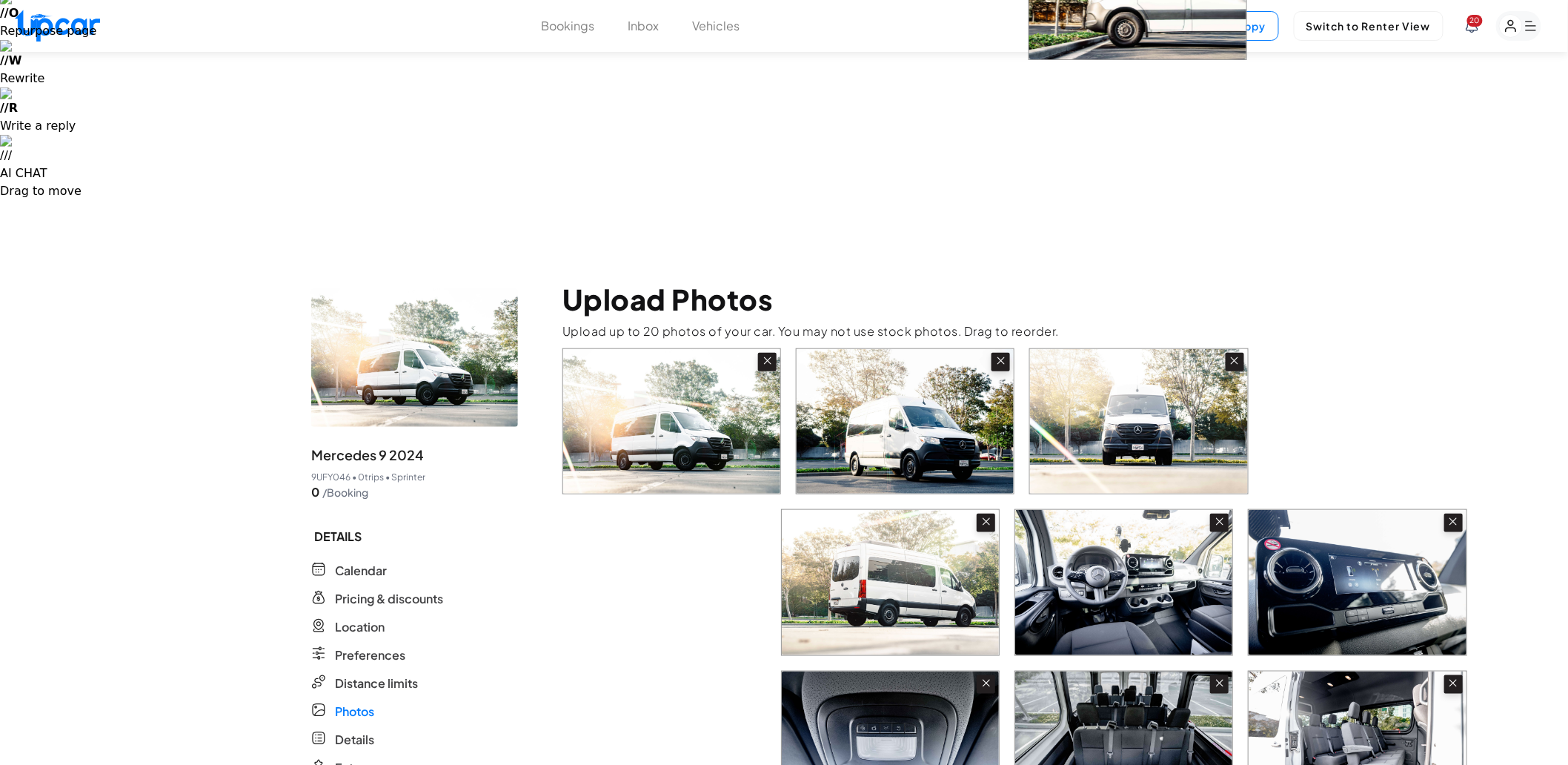
scroll to position [154, 0]
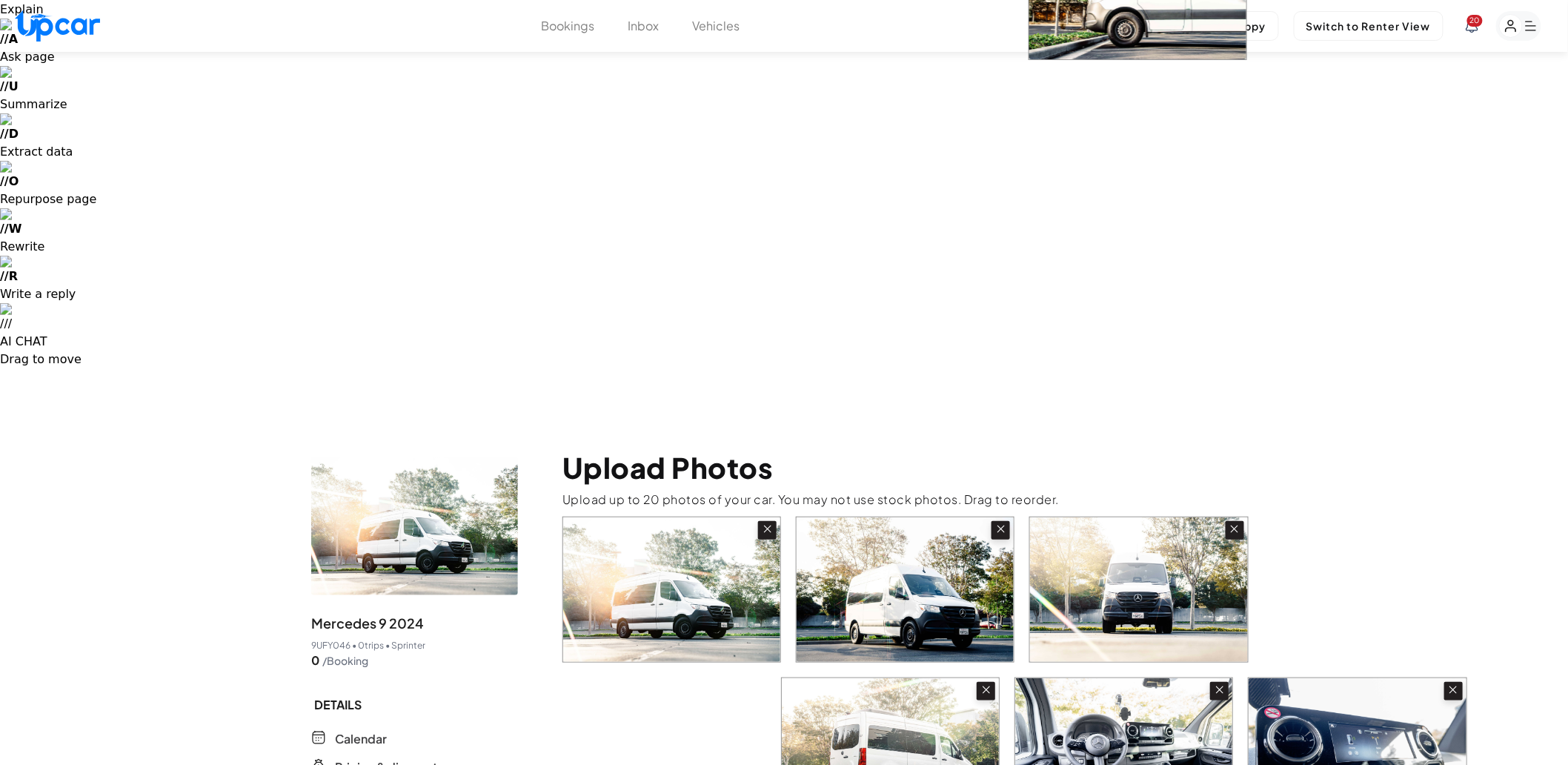
drag, startPoint x: 1198, startPoint y: 344, endPoint x: 1196, endPoint y: -11, distance: 355.0
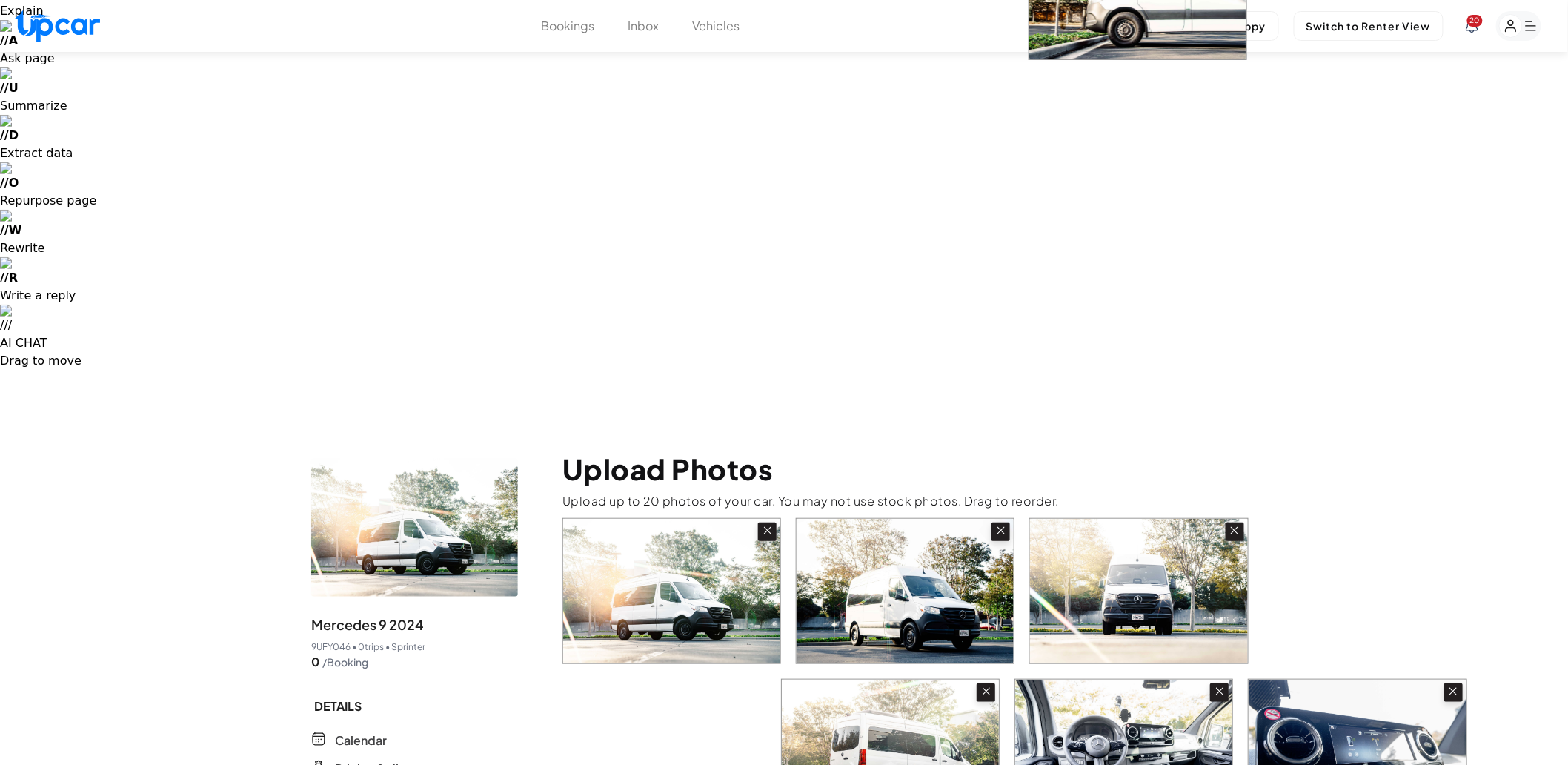
click at [1196, 0] on html "**********" at bounding box center [784, 702] width 1568 height 1779
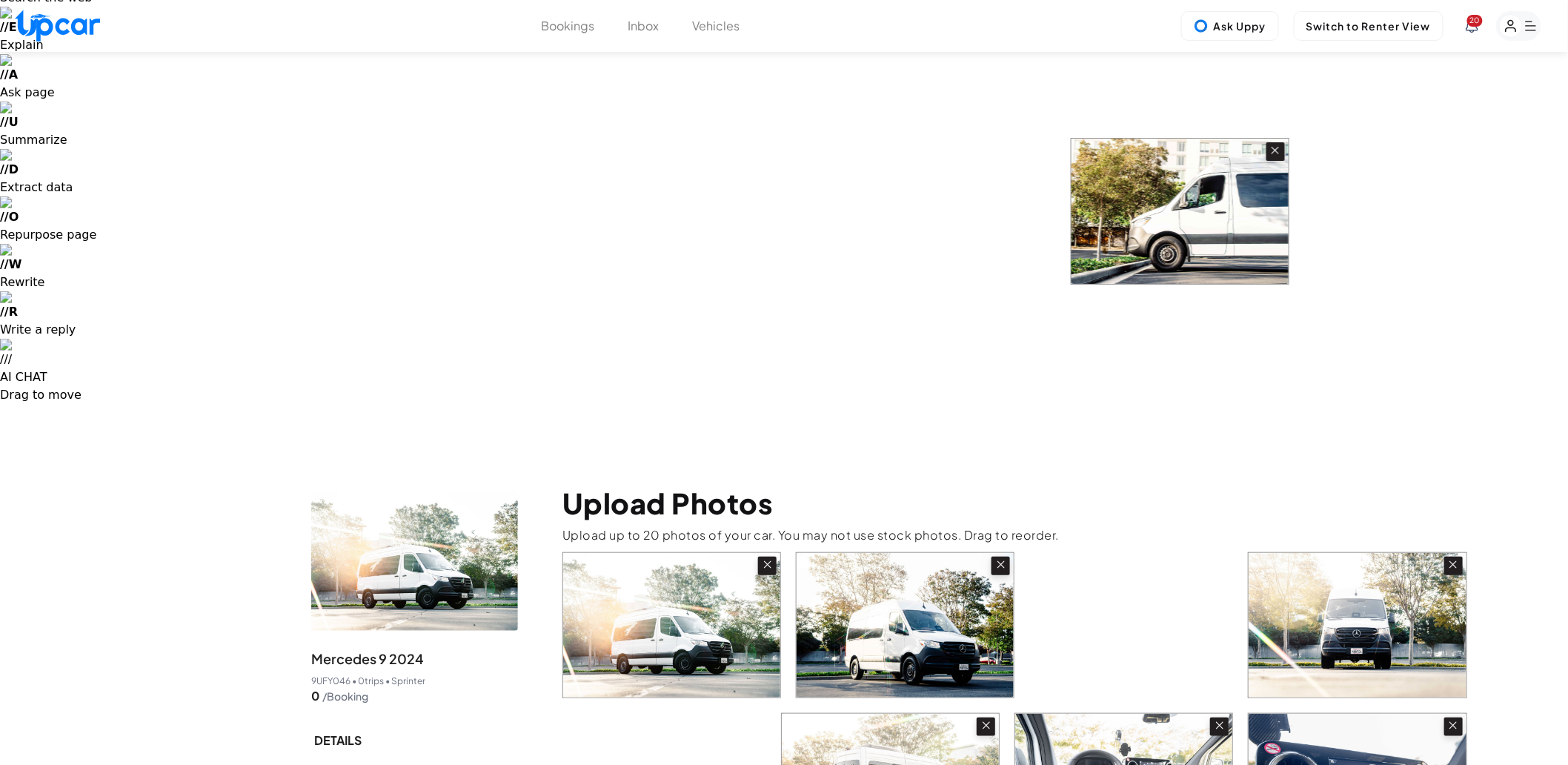
drag, startPoint x: 1183, startPoint y: 524, endPoint x: 1223, endPoint y: 176, distance: 350.3
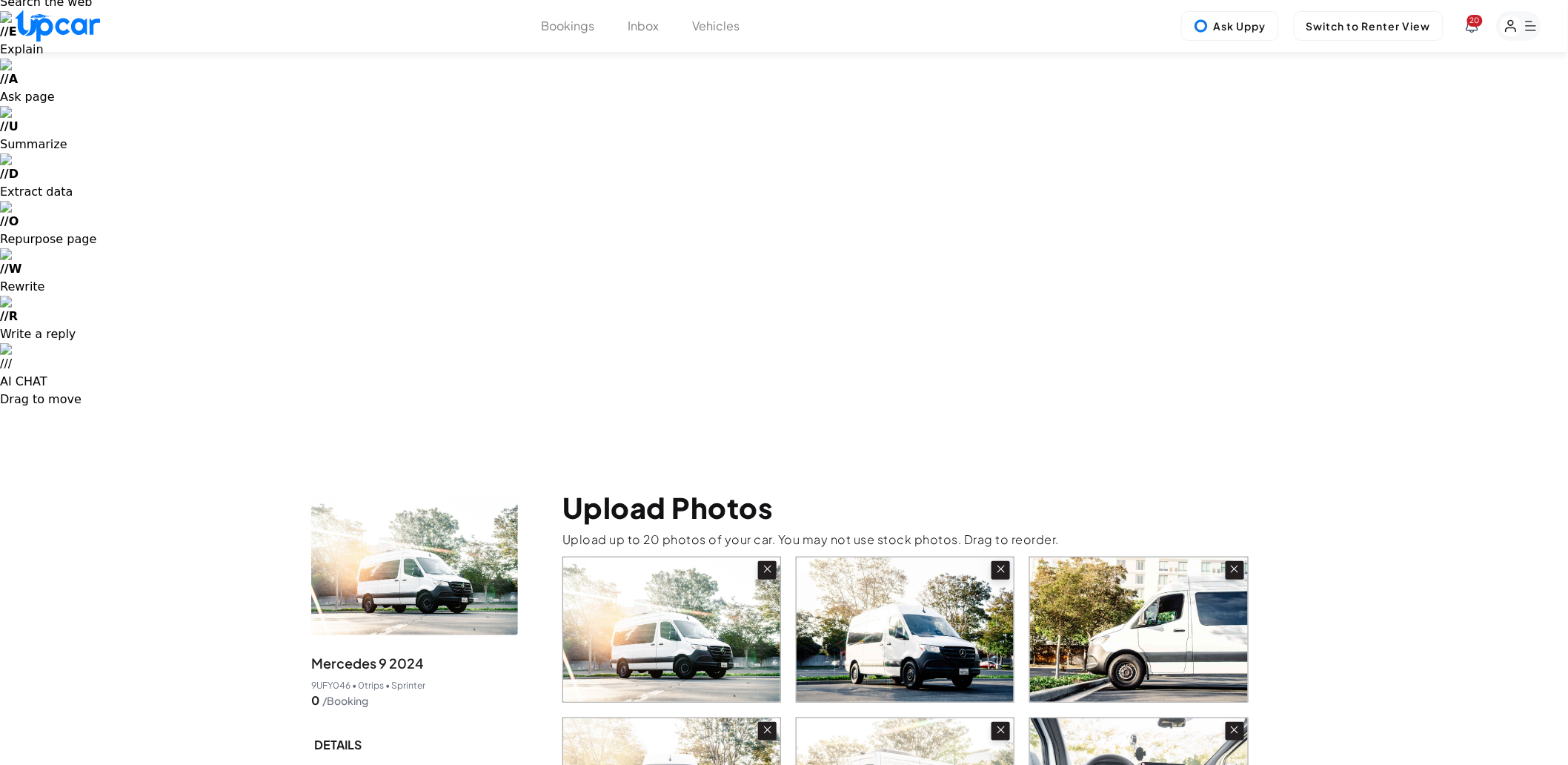
scroll to position [0, 0]
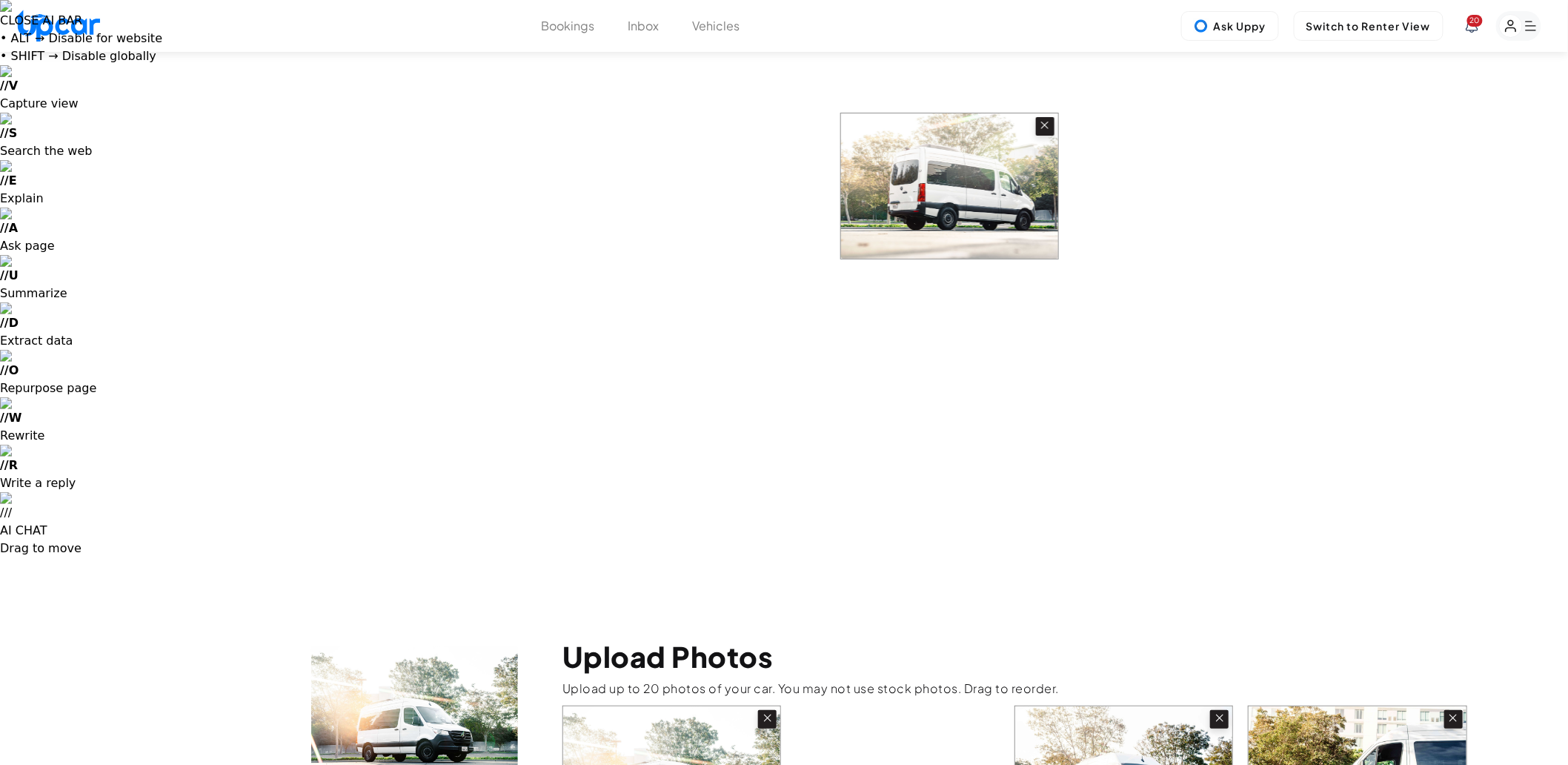
drag, startPoint x: 872, startPoint y: 408, endPoint x: 920, endPoint y: 212, distance: 201.8
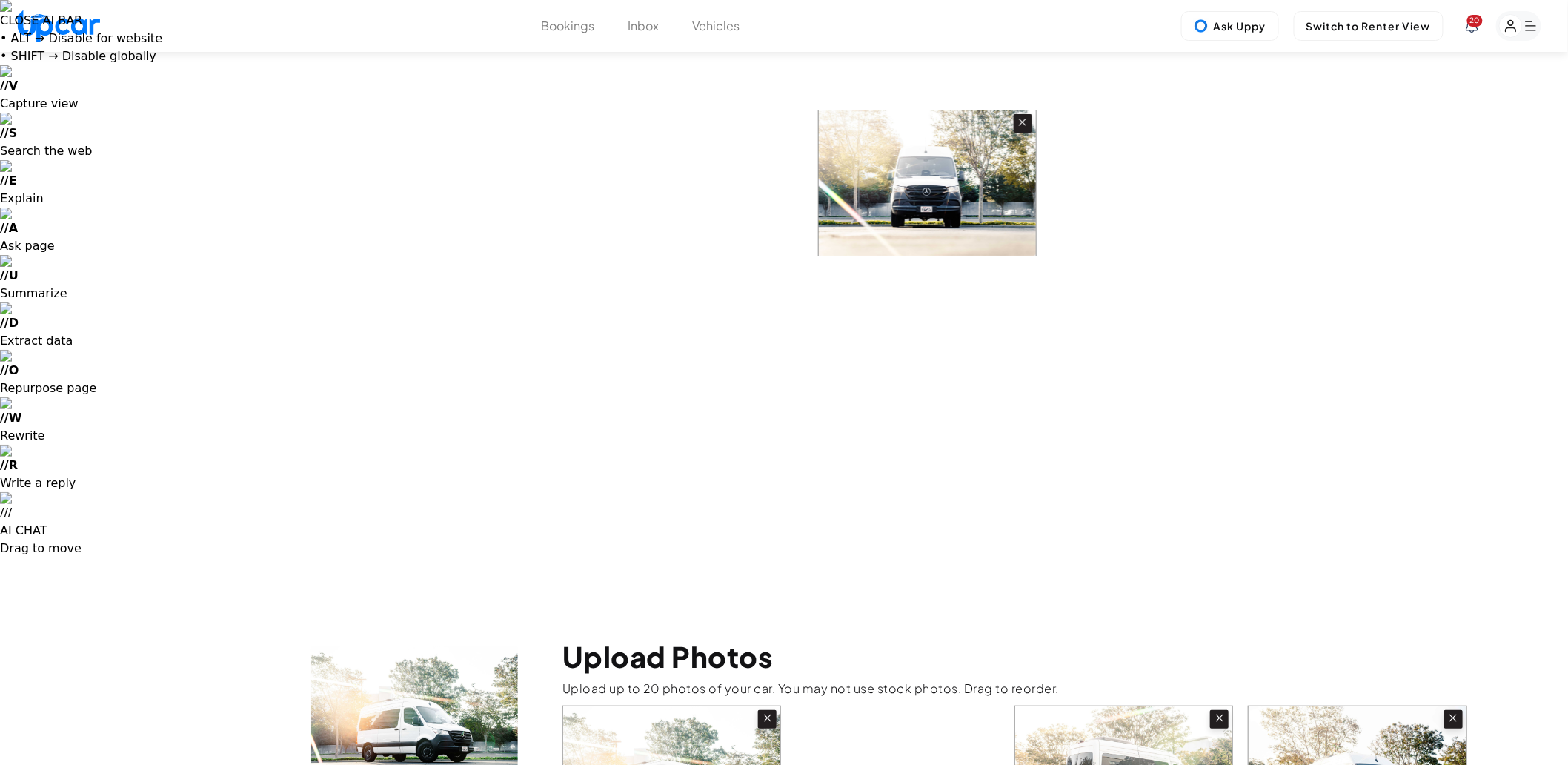
drag, startPoint x: 905, startPoint y: 415, endPoint x: 927, endPoint y: 210, distance: 206.2
